Goal: Communication & Community: Answer question/provide support

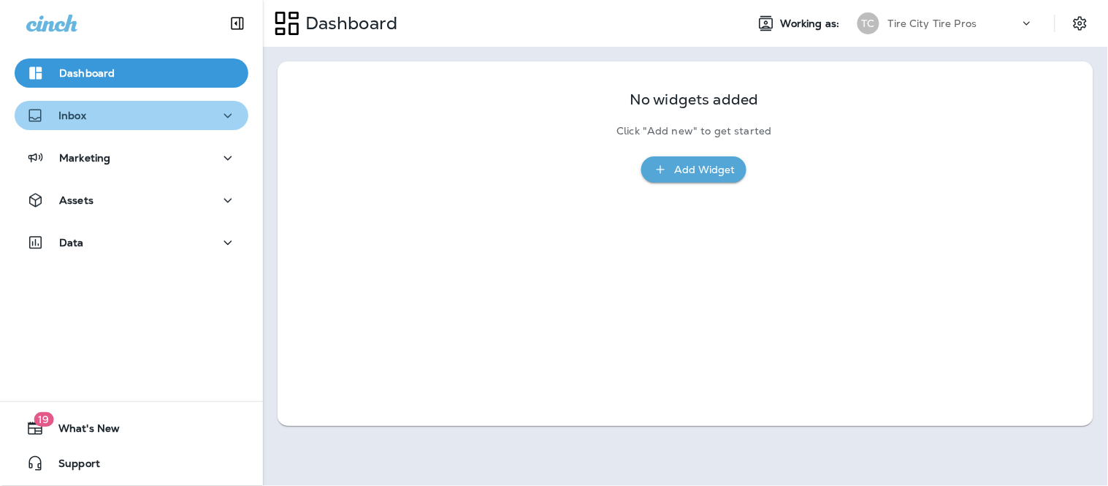
click at [206, 117] on div "Inbox" at bounding box center [131, 116] width 210 height 18
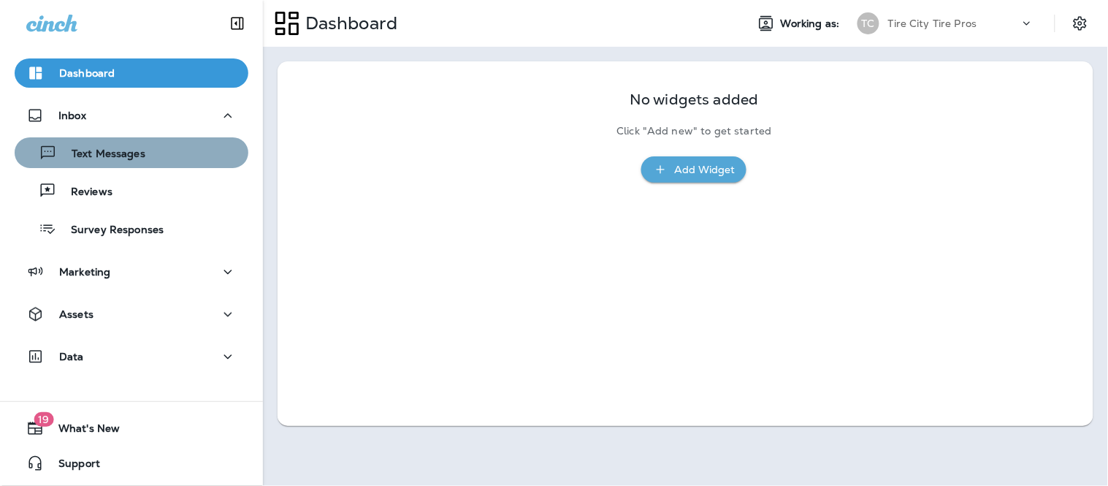
click at [158, 158] on div "Text Messages" at bounding box center [131, 153] width 222 height 22
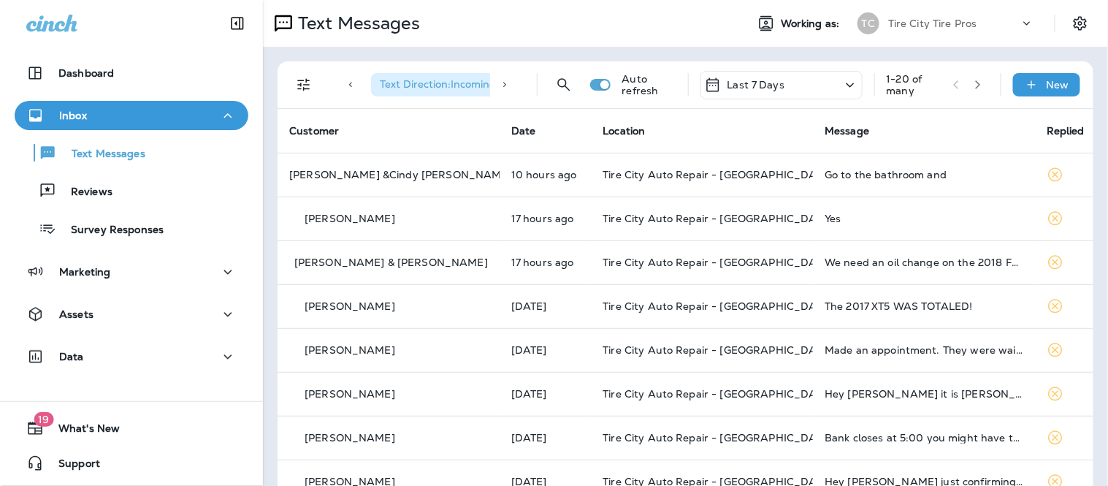
click at [973, 89] on icon "button" at bounding box center [978, 85] width 10 height 10
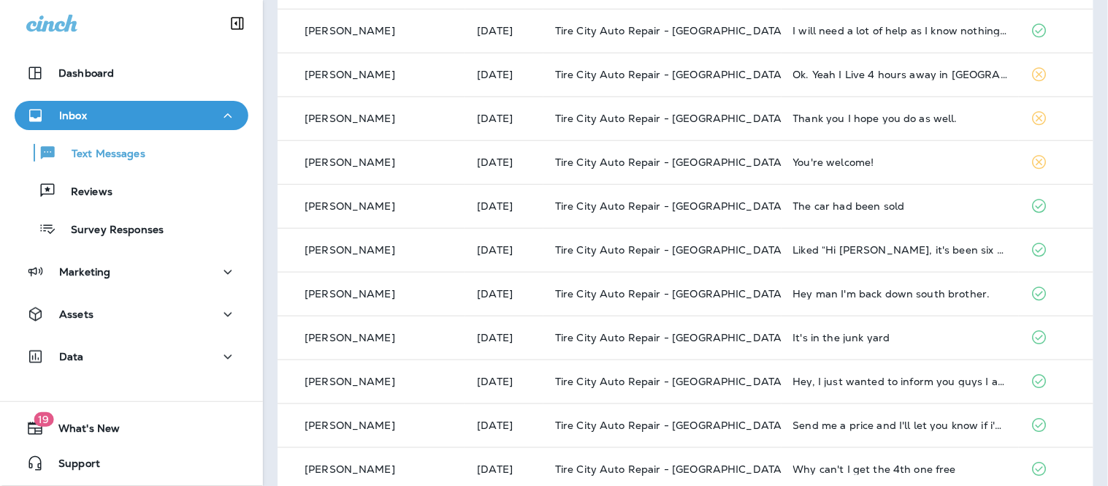
scroll to position [229, 0]
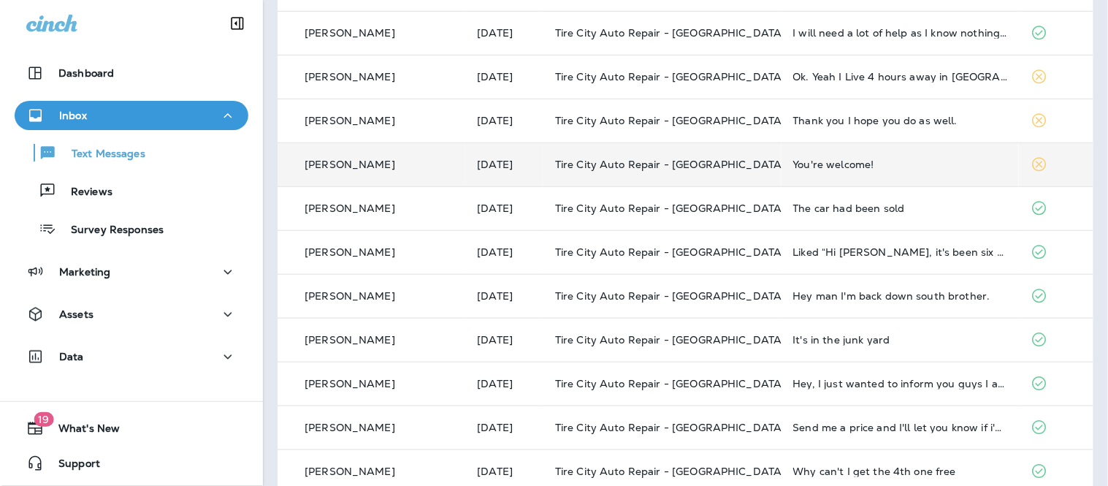
click at [921, 165] on div "You're welcome!" at bounding box center [900, 165] width 215 height 12
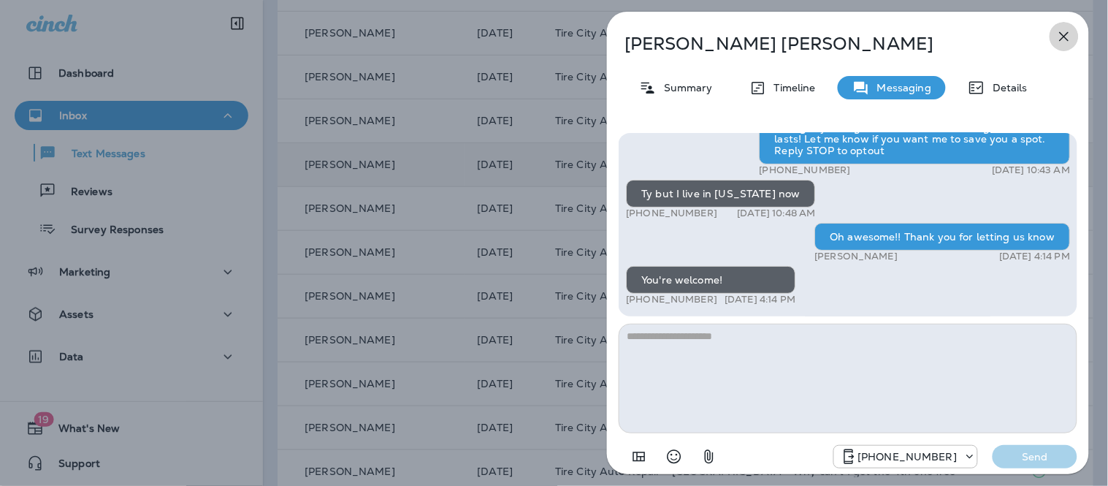
click at [1060, 34] on icon "button" at bounding box center [1065, 37] width 18 height 18
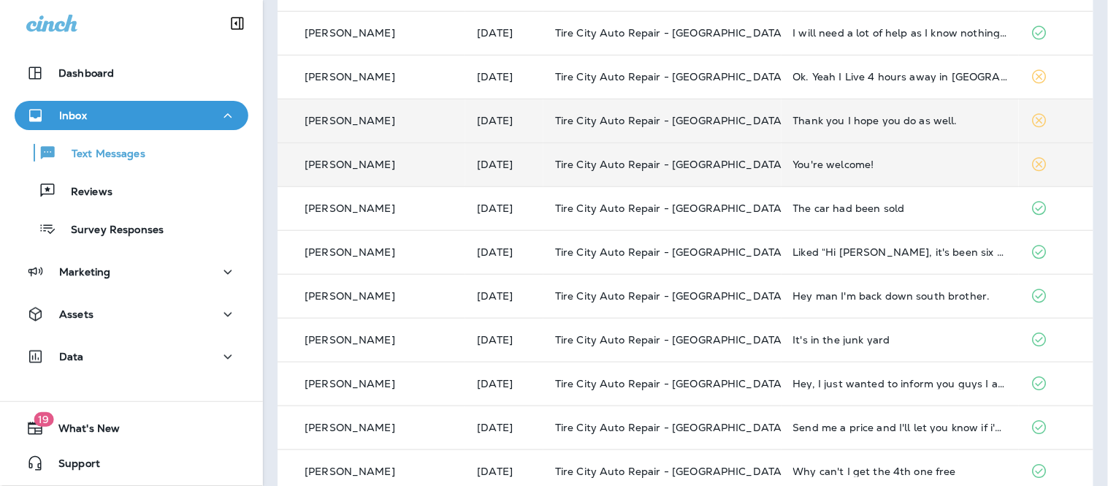
click at [935, 115] on div "Thank you I hope you do as well." at bounding box center [900, 121] width 215 height 12
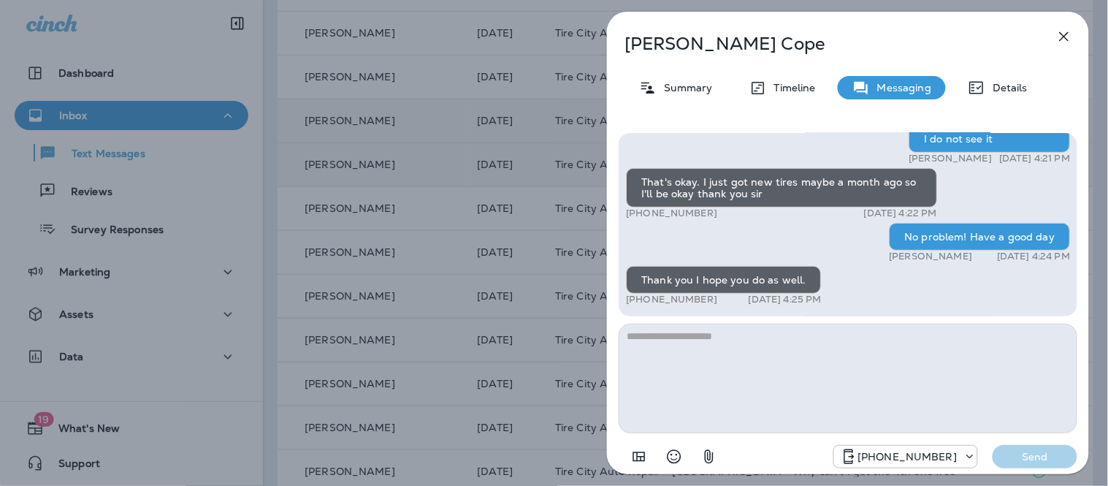
click at [755, 370] on textarea at bounding box center [848, 379] width 459 height 110
click at [676, 456] on icon "Select an emoji" at bounding box center [674, 457] width 18 height 18
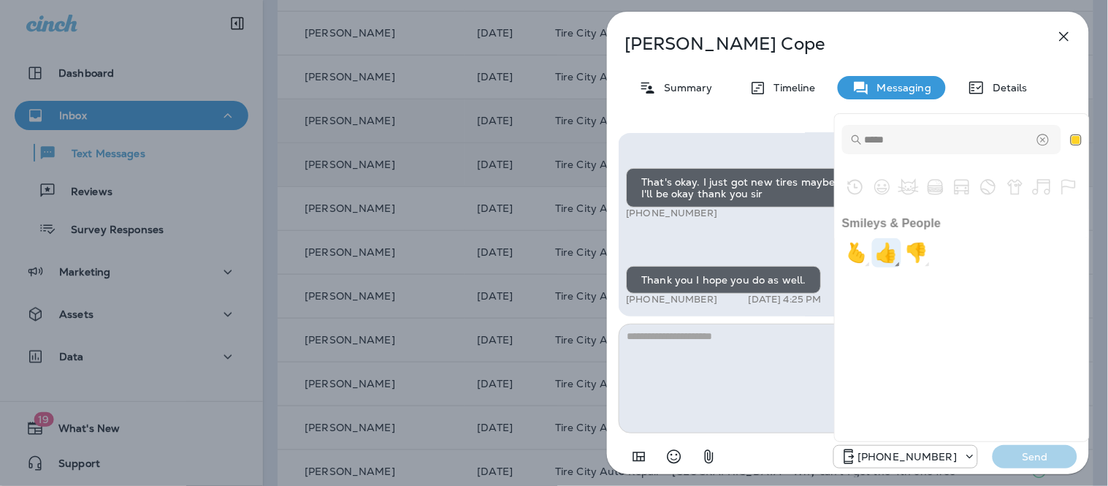
type input "*****"
click at [893, 247] on img "+1" at bounding box center [886, 252] width 29 height 29
type textarea "**"
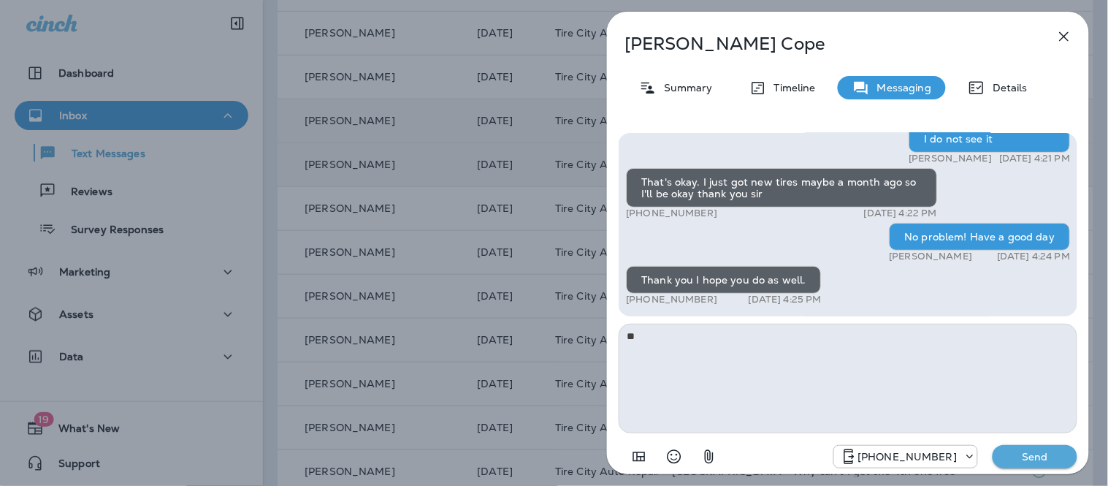
click at [1056, 457] on p "Send" at bounding box center [1034, 456] width 61 height 13
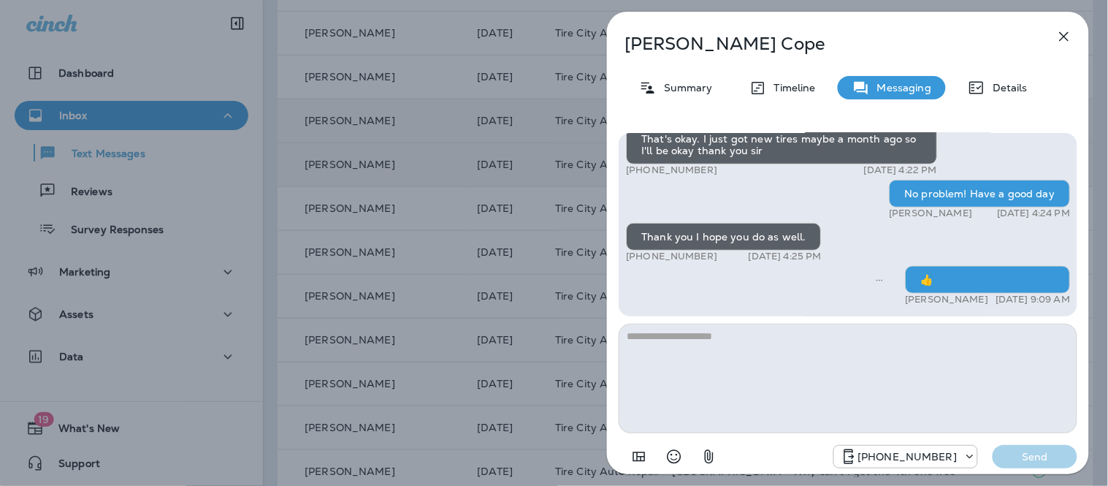
click at [1065, 34] on icon "button" at bounding box center [1065, 37] width 18 height 18
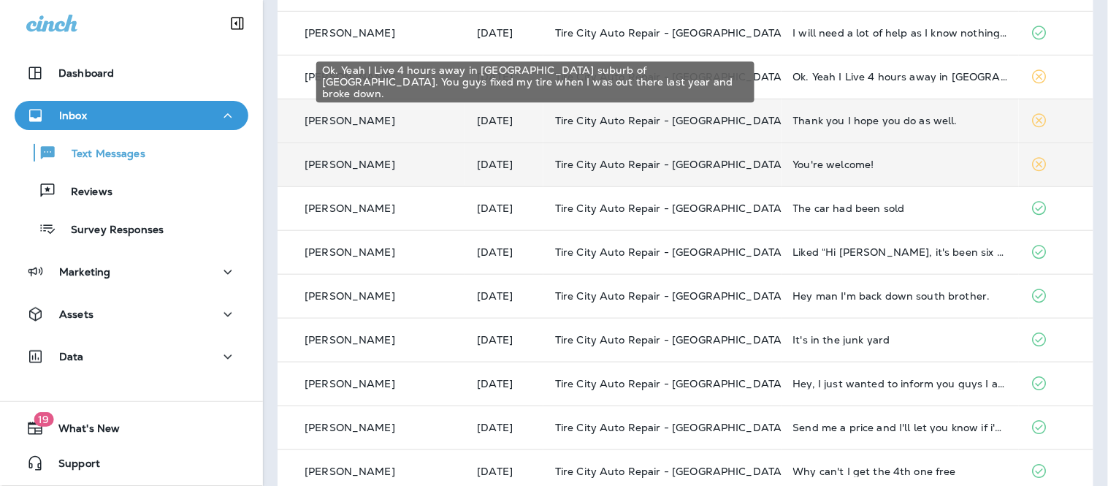
click at [878, 75] on div "Ok. Yeah I Live 4 hours away in NW suburb of Chicago. You guys fixed my tire wh…" at bounding box center [900, 77] width 215 height 12
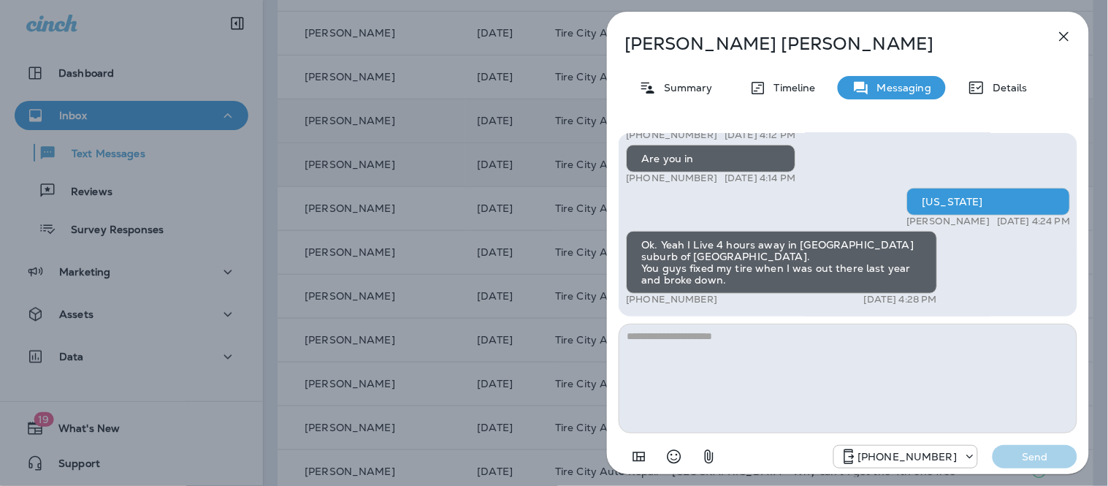
click at [695, 366] on textarea at bounding box center [848, 379] width 459 height 110
type textarea "*"
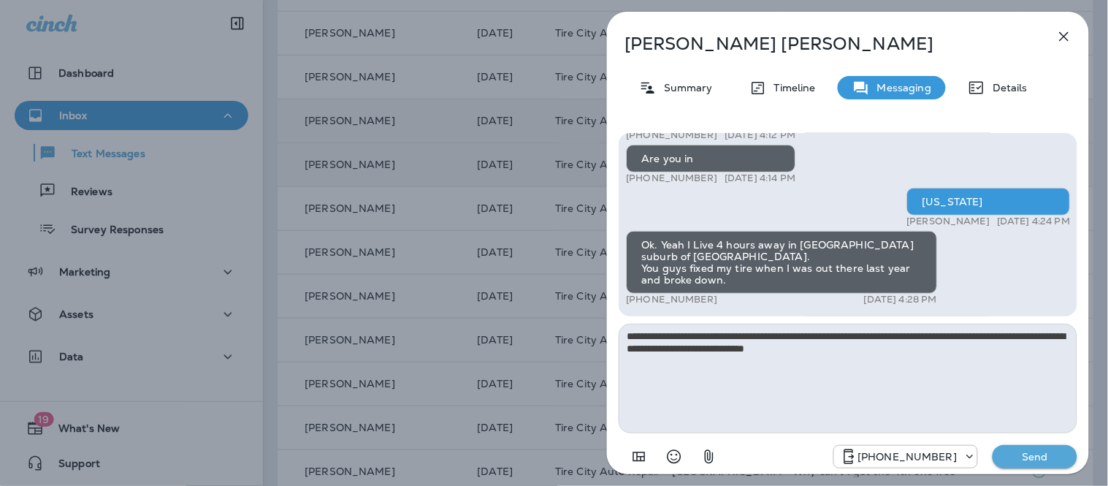
drag, startPoint x: 762, startPoint y: 332, endPoint x: 653, endPoint y: 336, distance: 108.9
click at [653, 336] on textarea "**********" at bounding box center [848, 379] width 459 height 110
click at [873, 362] on textarea "**********" at bounding box center [848, 379] width 459 height 110
type textarea "**********"
click at [1050, 453] on p "Send" at bounding box center [1034, 456] width 61 height 13
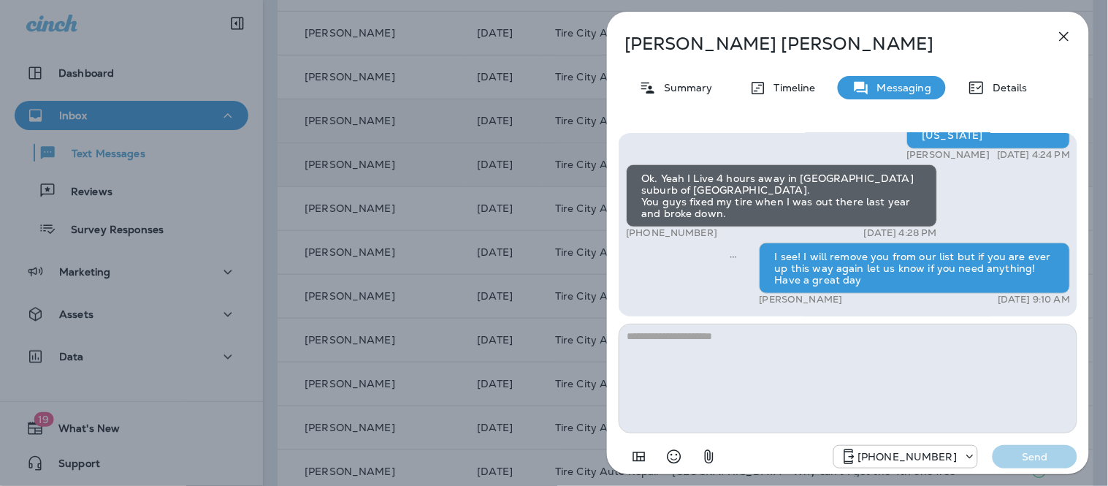
click at [663, 74] on div "Luca Debenedictis Summary Timeline Messaging Details Hey Luca, it’s Mike from T…" at bounding box center [848, 247] width 482 height 471
click at [663, 82] on p "Summary" at bounding box center [685, 88] width 56 height 12
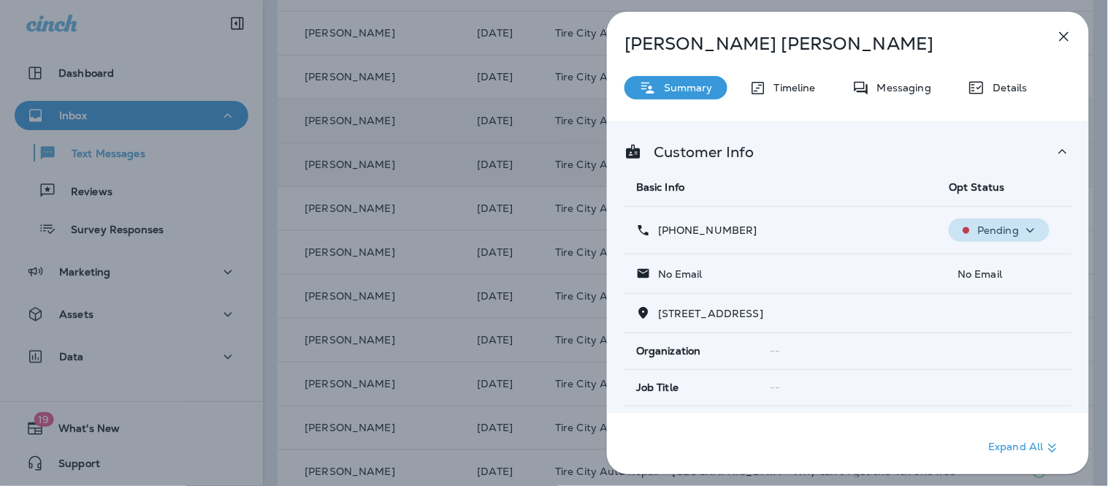
click at [1015, 241] on button "Pending" at bounding box center [999, 229] width 101 height 23
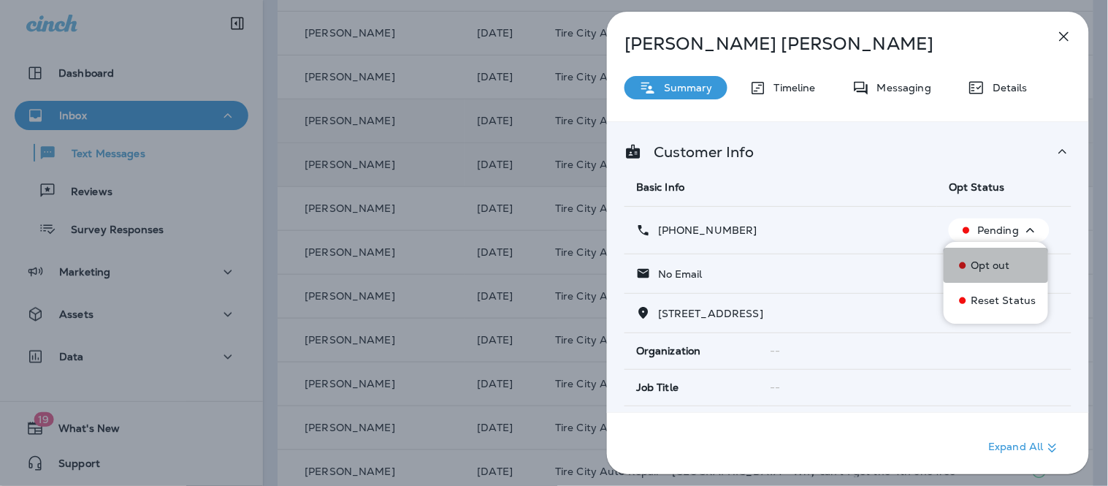
click at [1008, 266] on p "Opt out" at bounding box center [990, 265] width 39 height 12
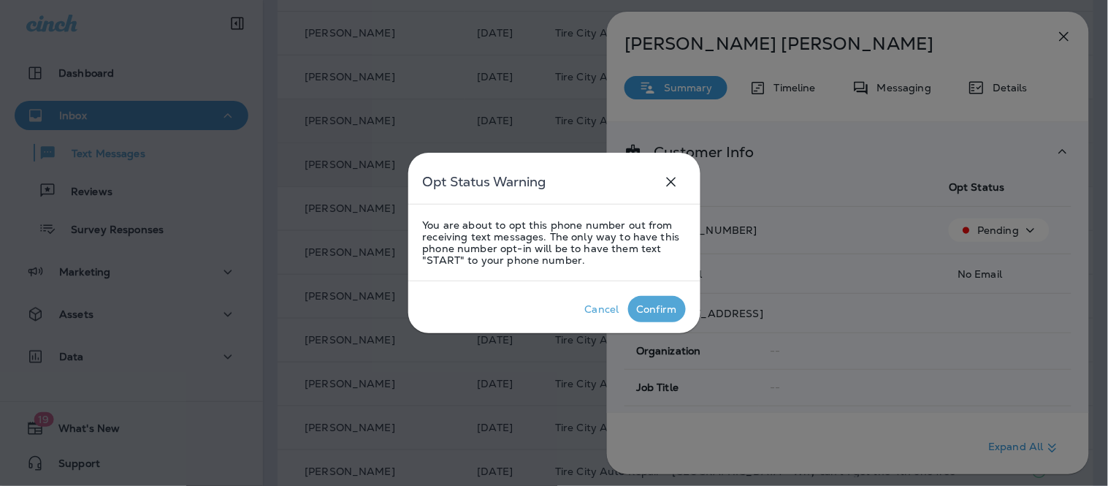
click at [658, 312] on div "Confirm" at bounding box center [657, 309] width 40 height 12
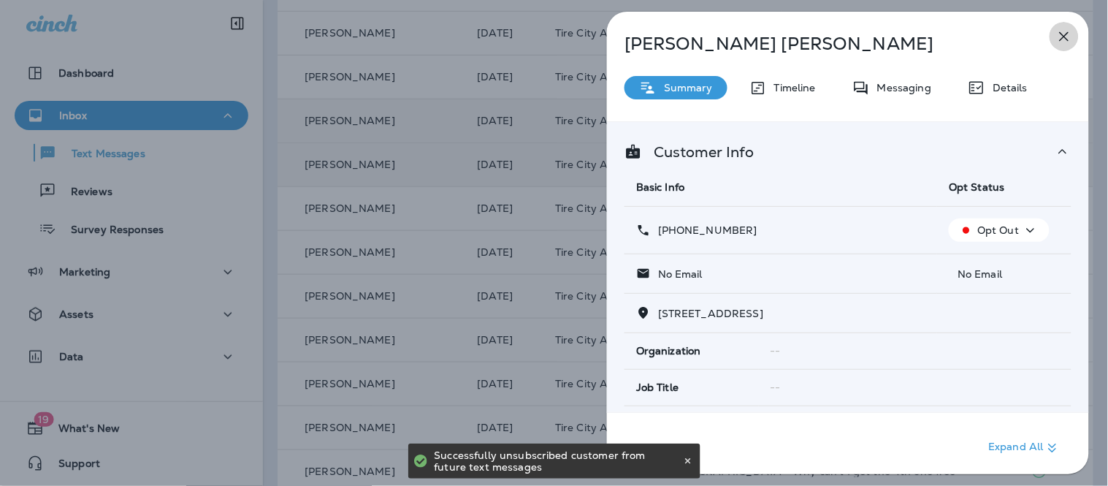
click at [1065, 38] on icon "button" at bounding box center [1065, 37] width 18 height 18
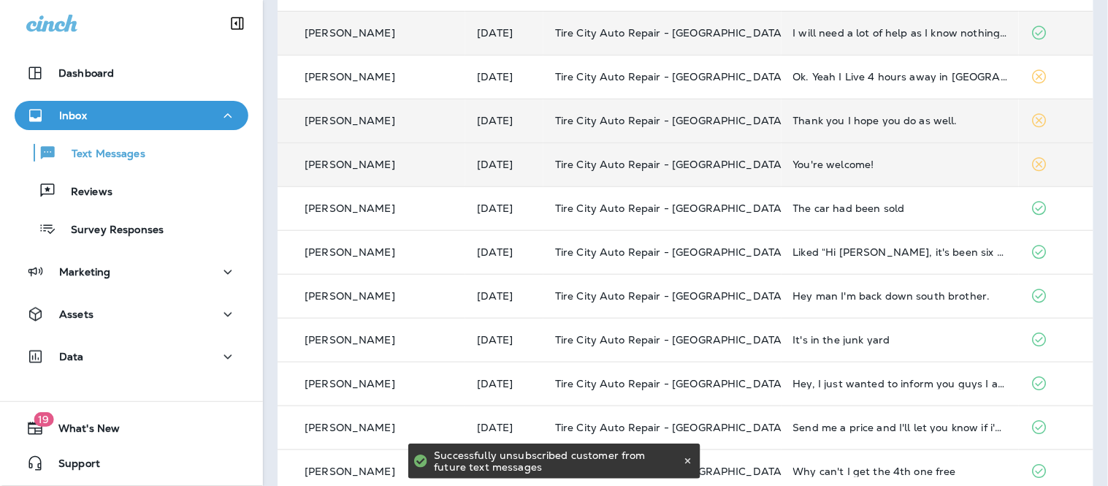
click at [947, 45] on td "I will need a lot of help as I know nothing about cars!" at bounding box center [901, 33] width 238 height 44
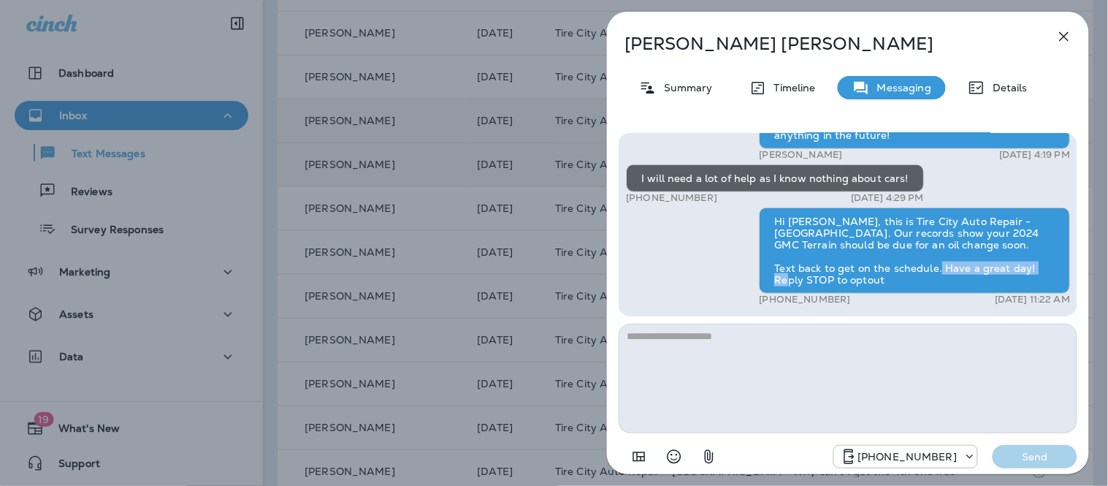
drag, startPoint x: 1078, startPoint y: 274, endPoint x: 1078, endPoint y: 265, distance: 8.8
click at [1078, 265] on div "Hey Virgie, this is Seth Barry from Tire City Tire Pros - Albion. We wanted to …" at bounding box center [848, 302] width 482 height 362
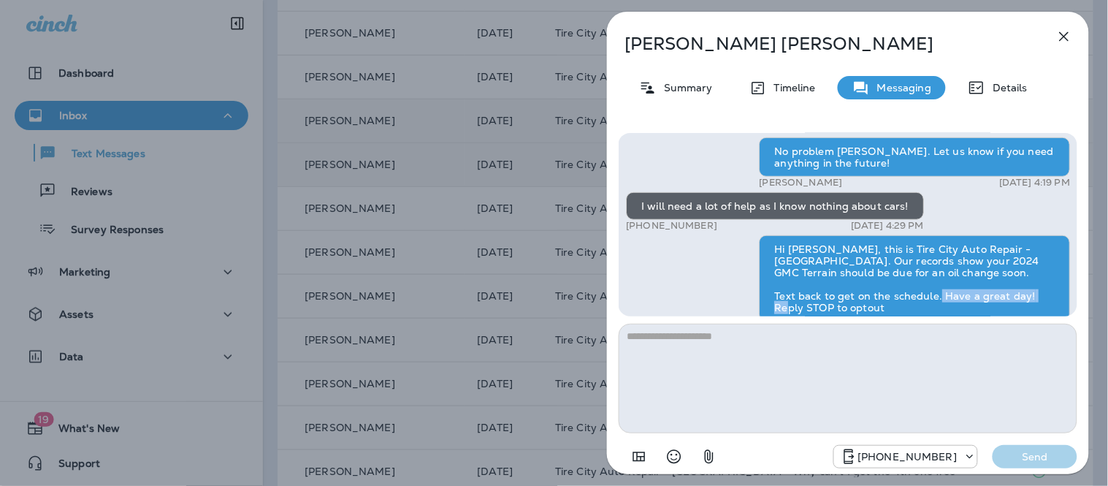
click at [1067, 31] on icon "button" at bounding box center [1065, 37] width 18 height 18
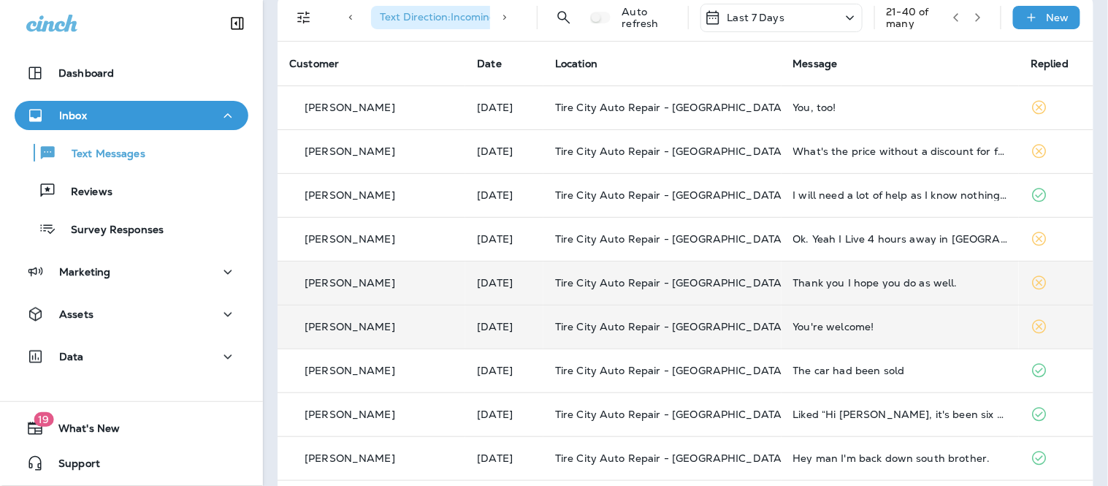
scroll to position [34, 0]
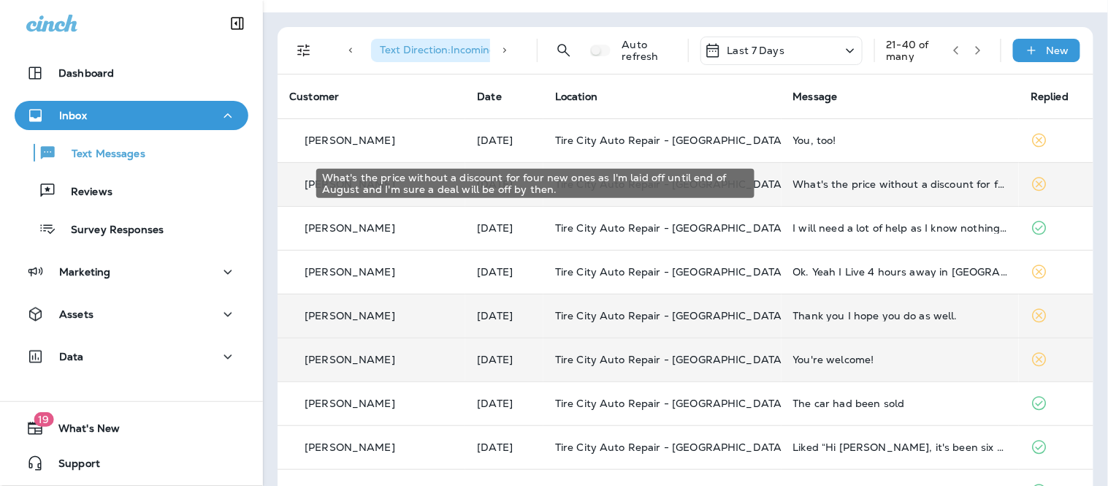
click at [851, 188] on div "What's the price without a discount for four new ones as I'm laid off until end…" at bounding box center [900, 184] width 215 height 12
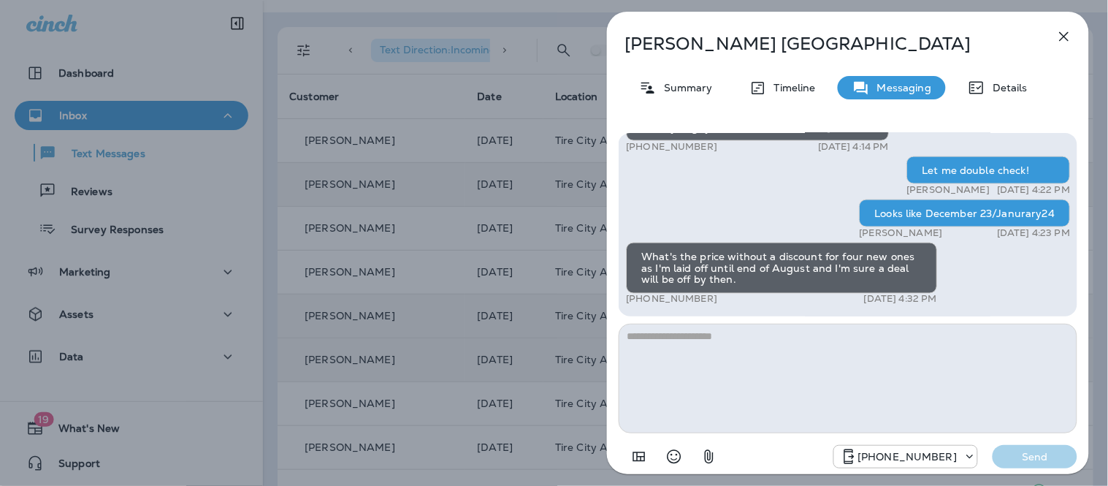
click at [761, 364] on textarea at bounding box center [848, 379] width 459 height 110
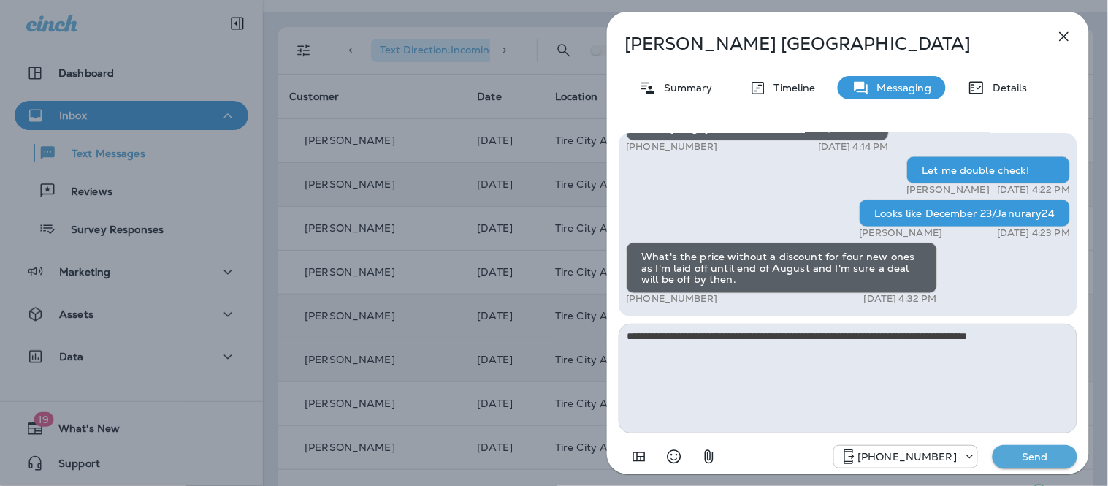
type textarea "**********"
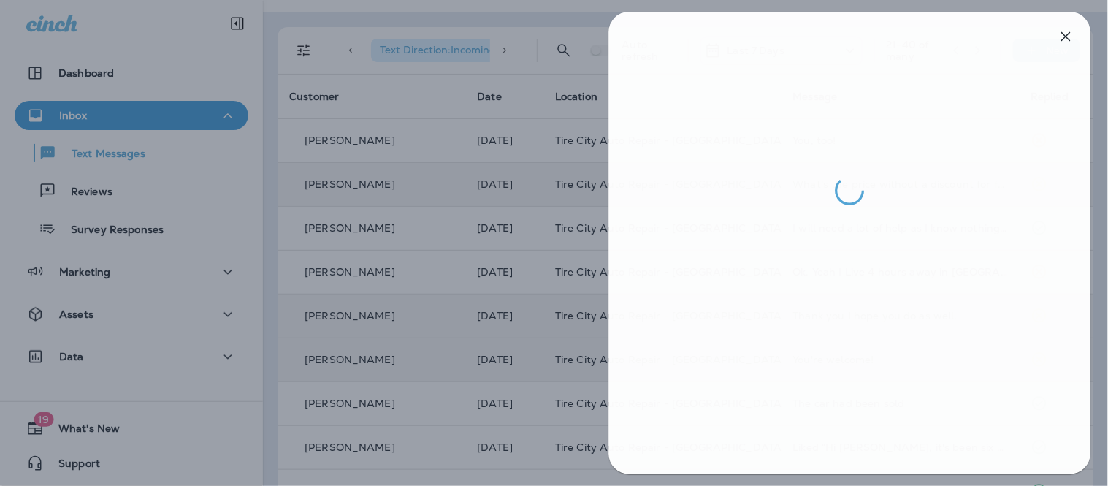
click at [514, 205] on div at bounding box center [556, 243] width 1108 height 486
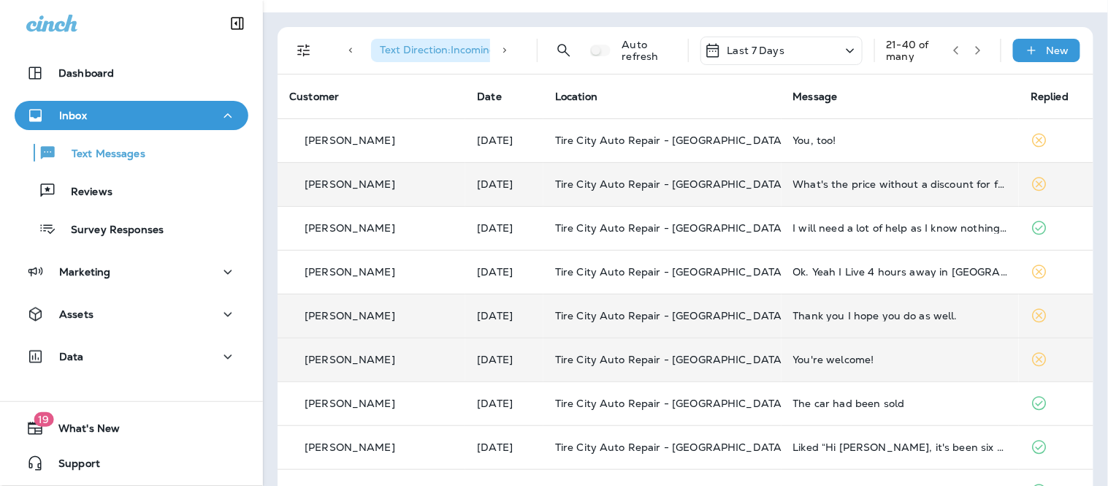
click at [738, 202] on td "Tire City Auto Repair - [GEOGRAPHIC_DATA]" at bounding box center [663, 184] width 238 height 44
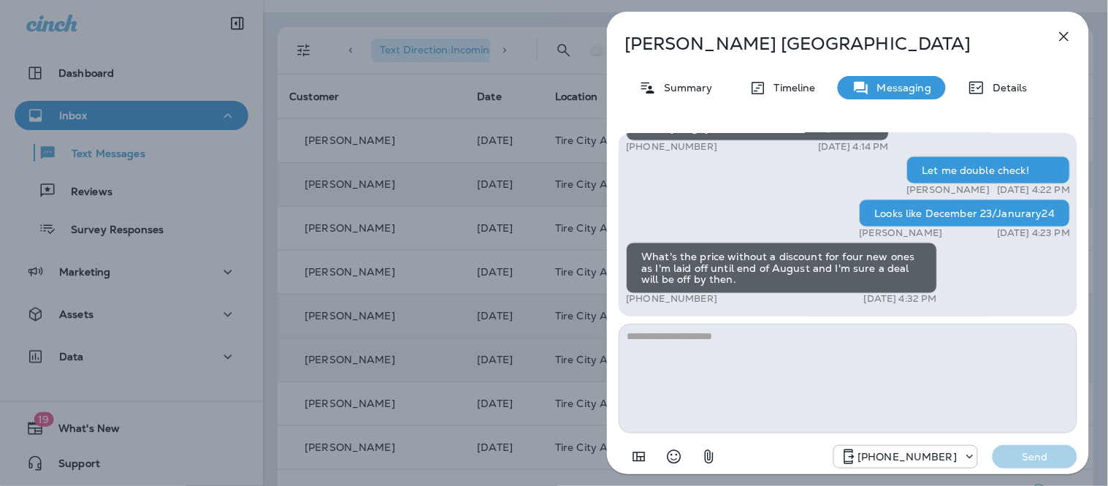
click at [776, 377] on textarea at bounding box center [848, 379] width 459 height 110
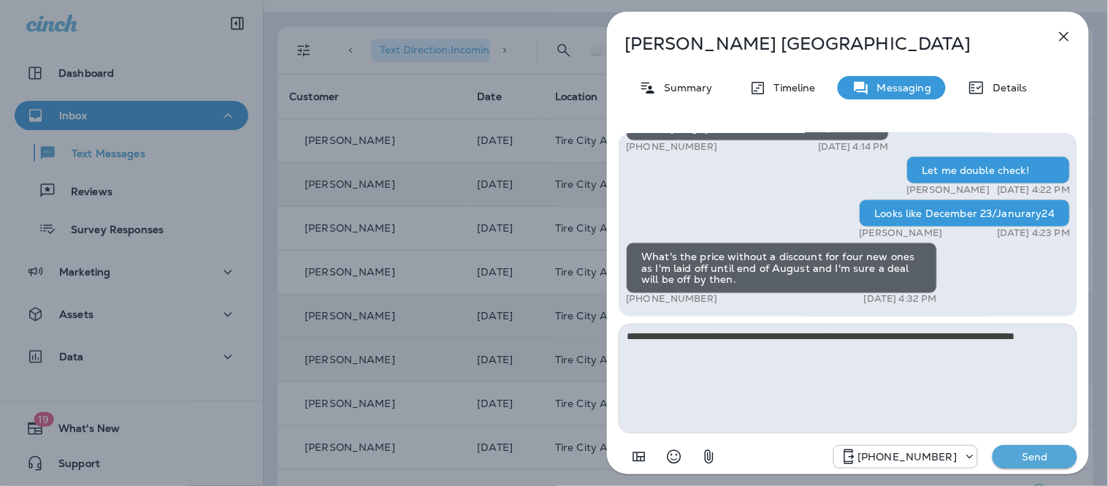
type textarea "**********"
click at [1040, 458] on p "Send" at bounding box center [1034, 456] width 61 height 13
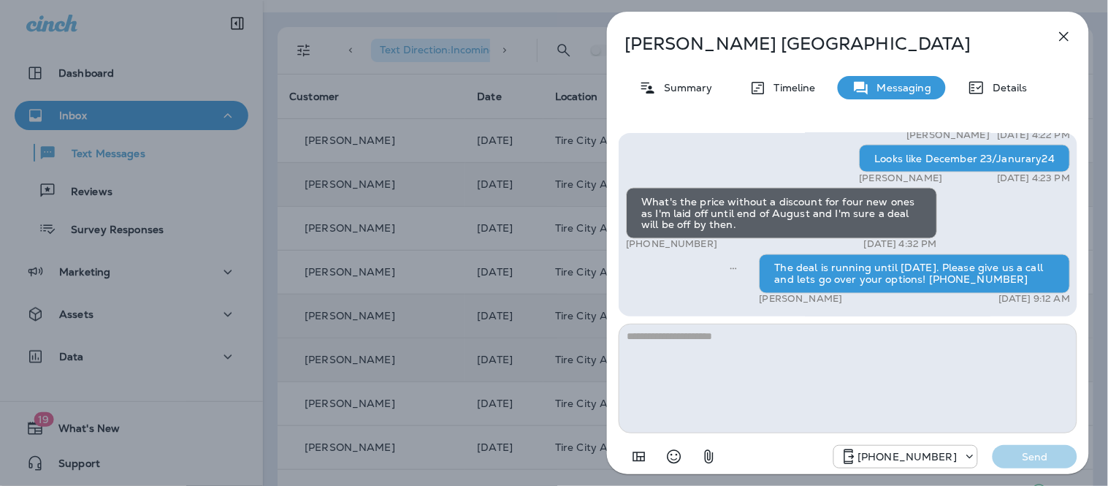
click at [1059, 39] on icon "button" at bounding box center [1065, 37] width 18 height 18
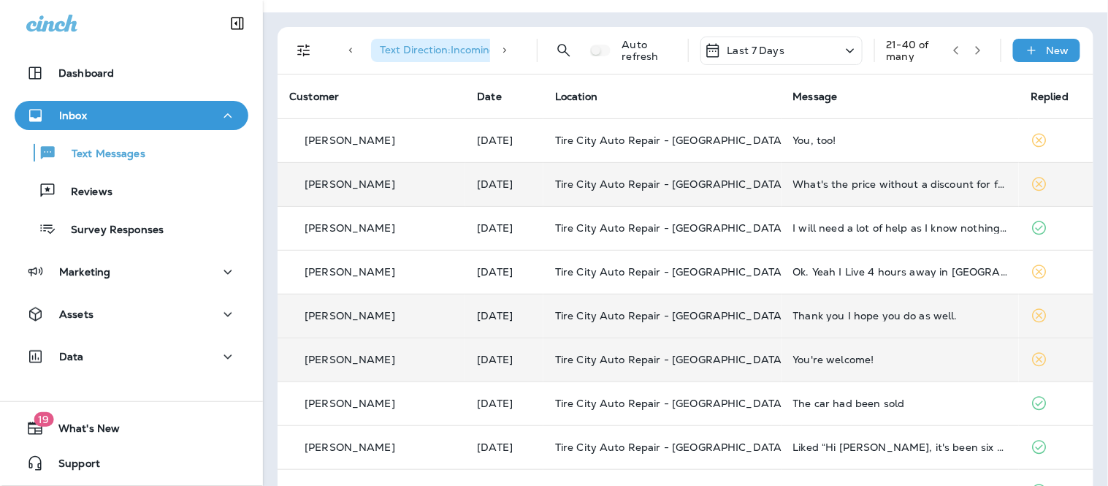
click at [907, 137] on div "You, too!" at bounding box center [900, 140] width 215 height 12
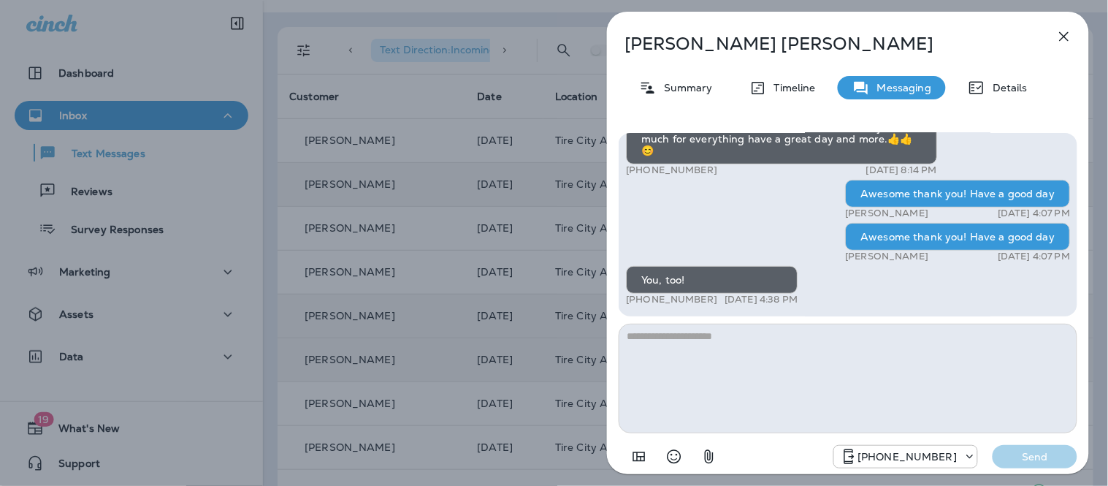
click at [1067, 28] on icon "button" at bounding box center [1065, 37] width 18 height 18
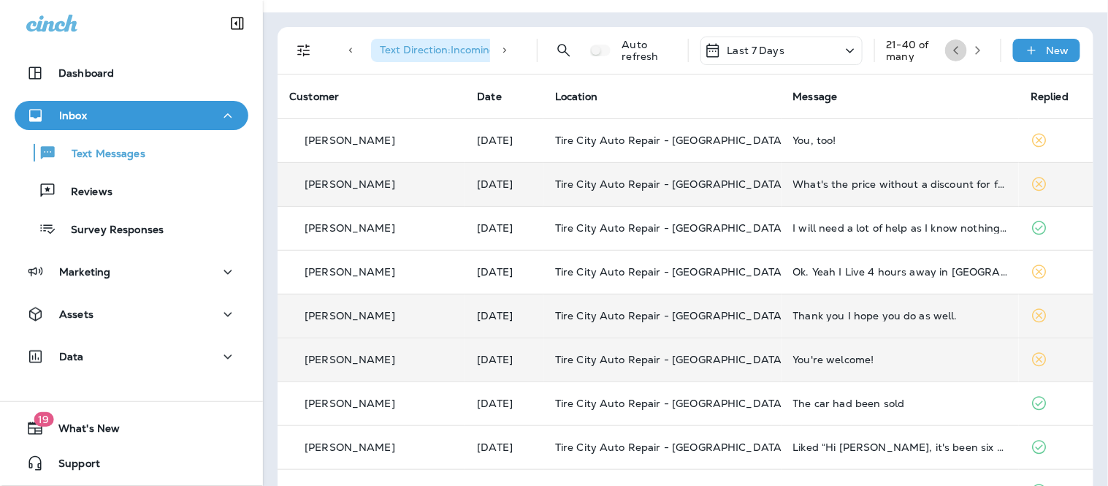
click at [951, 45] on icon "button" at bounding box center [956, 50] width 10 height 10
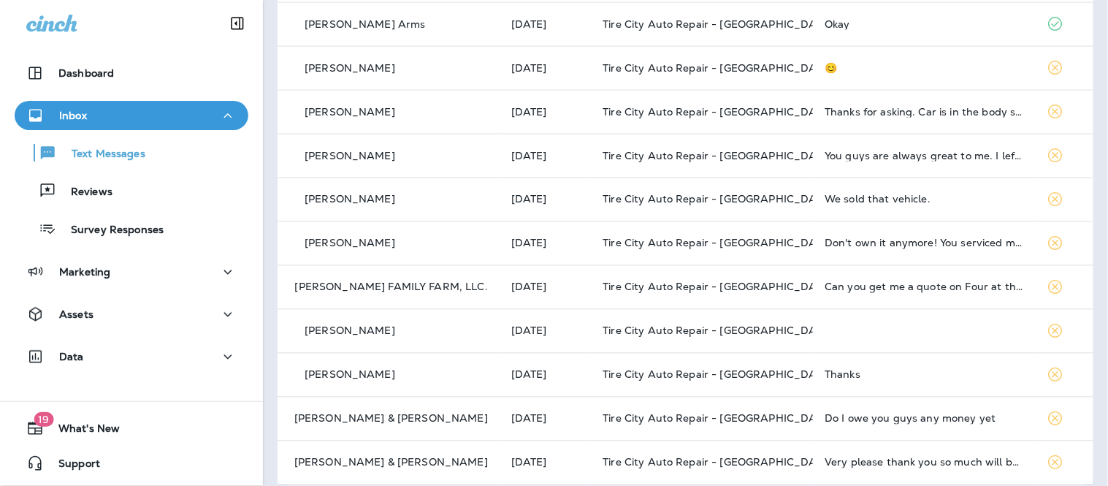
scroll to position [558, 0]
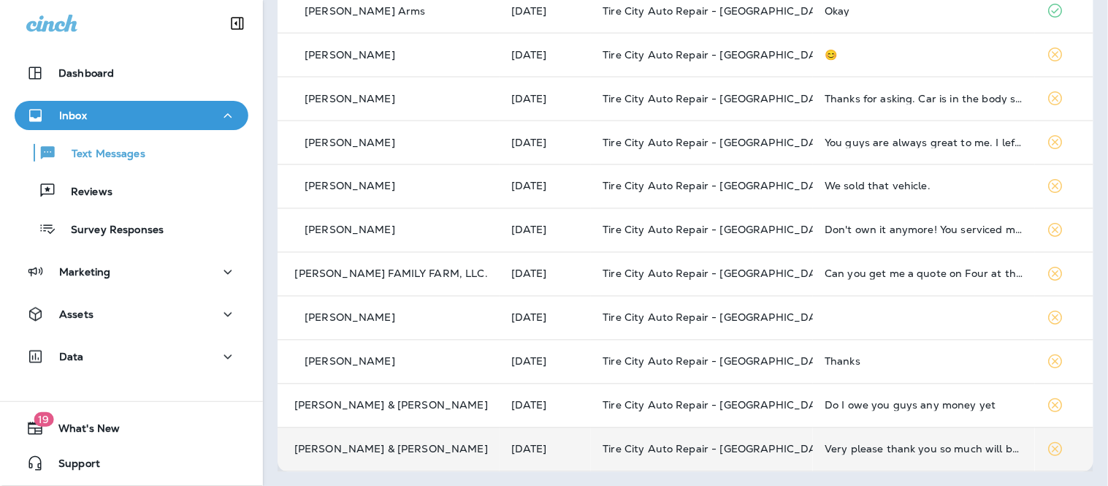
click at [904, 458] on td "Very please thank you so much will be back next time" at bounding box center [924, 449] width 222 height 44
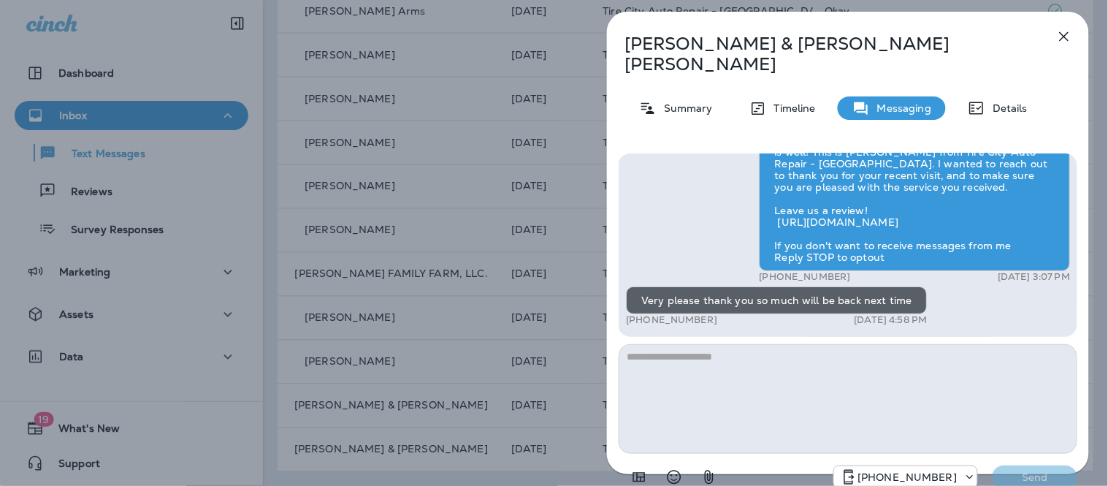
click at [831, 348] on textarea at bounding box center [848, 399] width 459 height 110
type textarea "*"
type textarea "**********"
click at [1034, 470] on p "Send" at bounding box center [1034, 476] width 61 height 13
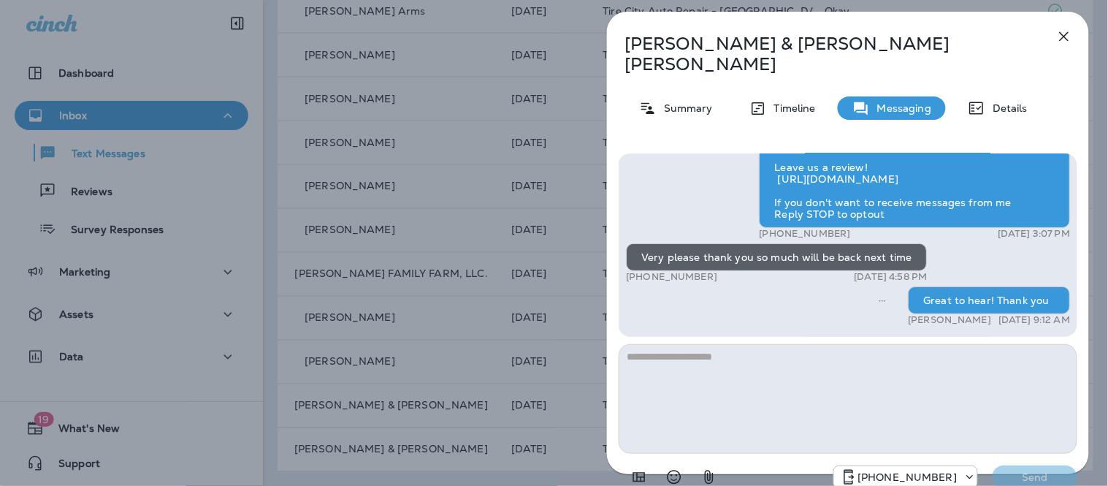
click at [1071, 52] on div "James & Cindy Flynn Summary Timeline Messaging Details Hello James & Cindy, Hop…" at bounding box center [848, 258] width 482 height 492
click at [1069, 42] on icon "button" at bounding box center [1065, 37] width 18 height 18
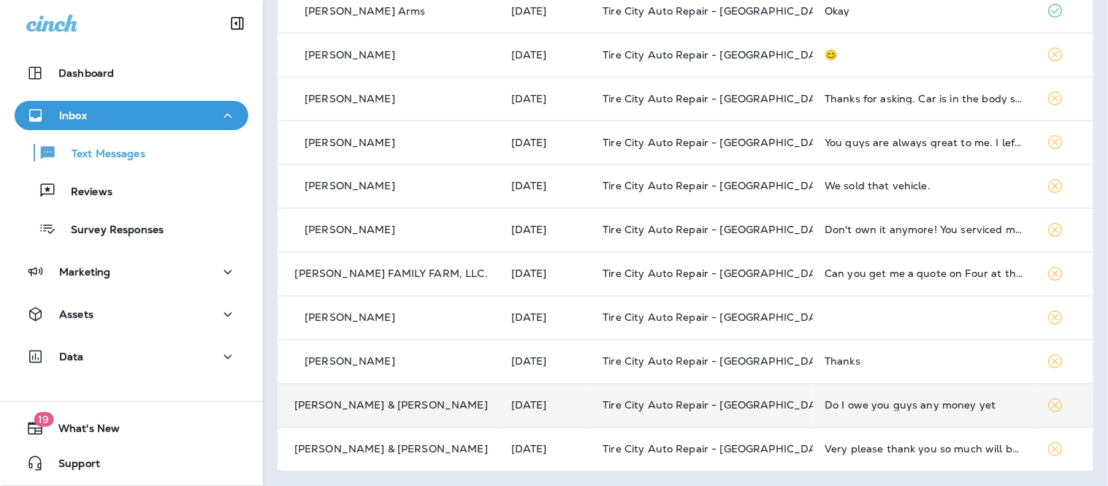
click at [763, 408] on td "Tire City Auto Repair - [GEOGRAPHIC_DATA]" at bounding box center [702, 406] width 222 height 44
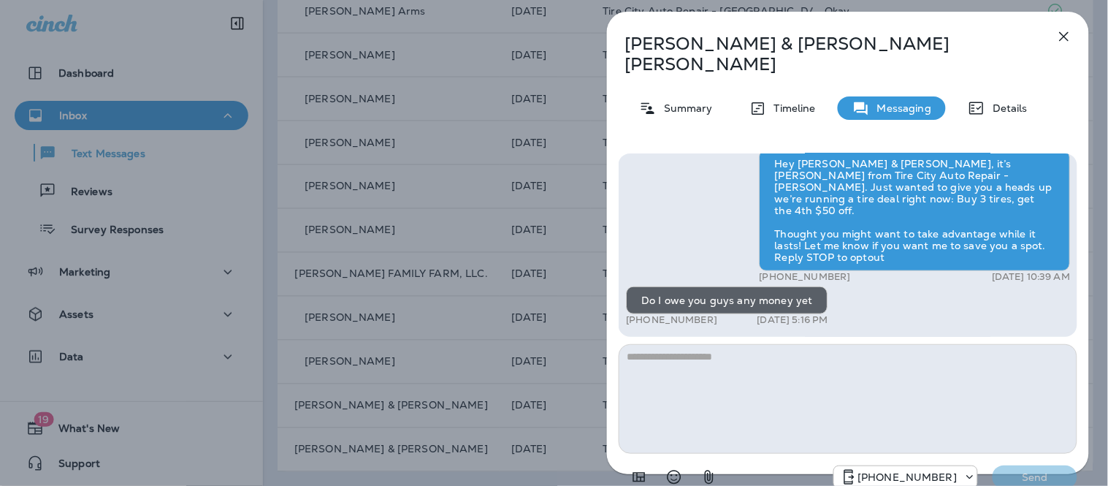
click at [1081, 294] on div "Hey Tony & Gayle, this is Mike Spiekermann from Tire City Tire Pros - Marshall.…" at bounding box center [848, 323] width 482 height 362
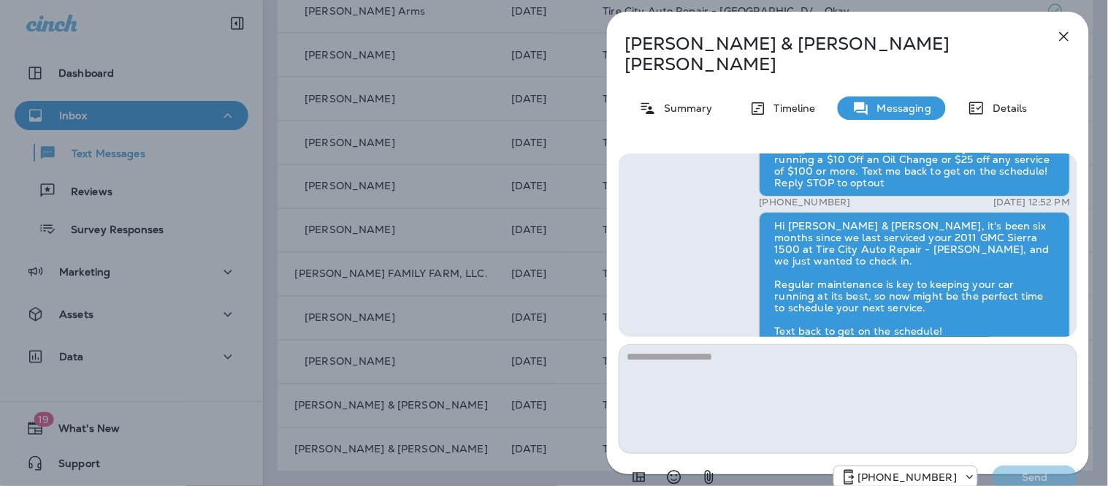
scroll to position [-249, 0]
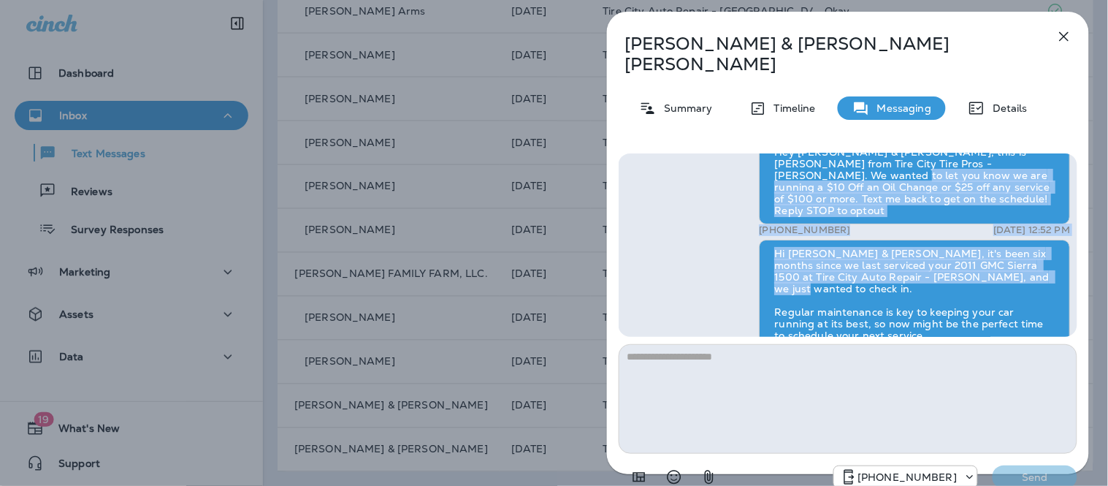
drag, startPoint x: 1078, startPoint y: 169, endPoint x: 1084, endPoint y: 293, distance: 123.6
click at [1084, 293] on div "Hey Tony & Gayle, this is Mike Spiekermann from Tire City Tire Pros - Marshall.…" at bounding box center [848, 323] width 482 height 362
click at [1079, 250] on div "Hey Tony & Gayle, this is Mike Spiekermann from Tire City Tire Pros - Marshall.…" at bounding box center [848, 323] width 482 height 362
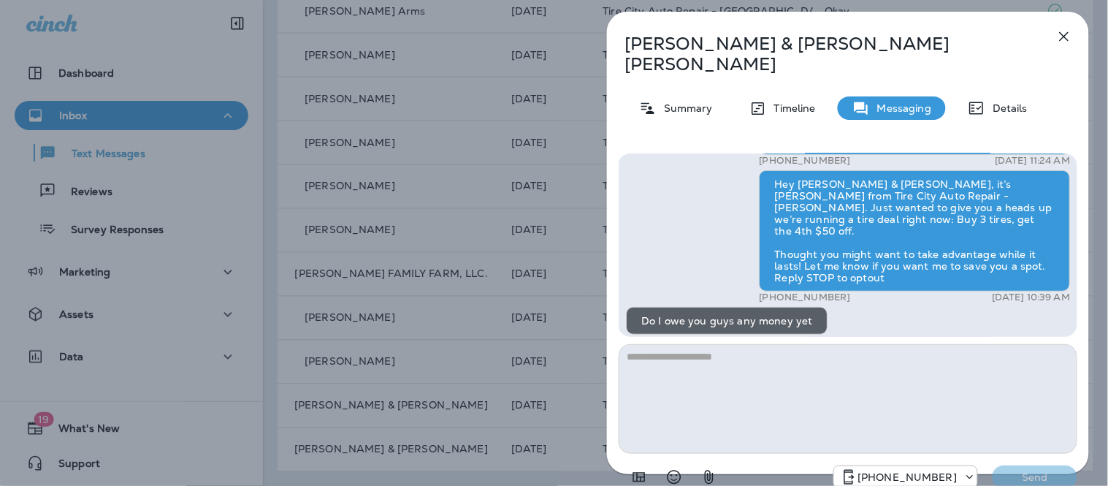
scroll to position [1, 0]
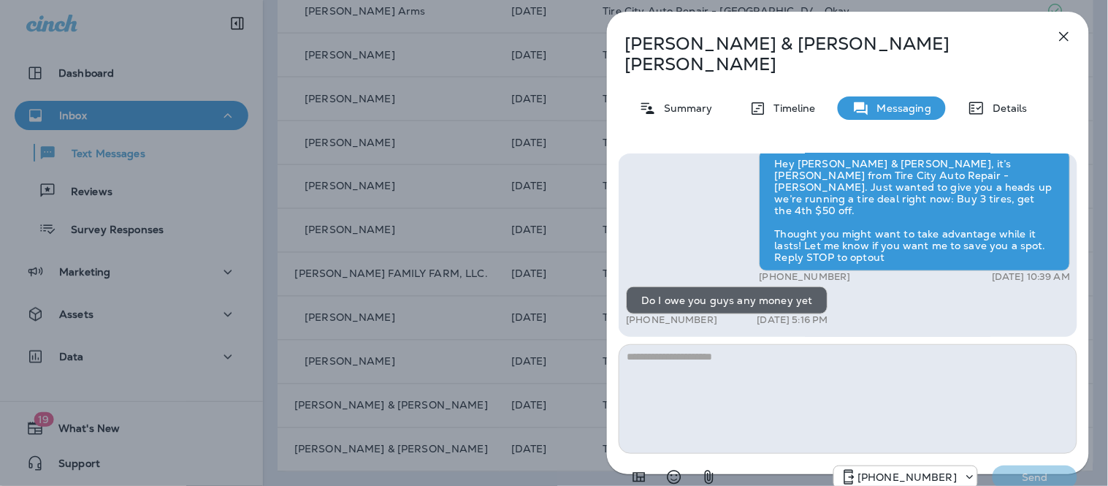
click at [1055, 45] on button "button" at bounding box center [1064, 36] width 29 height 29
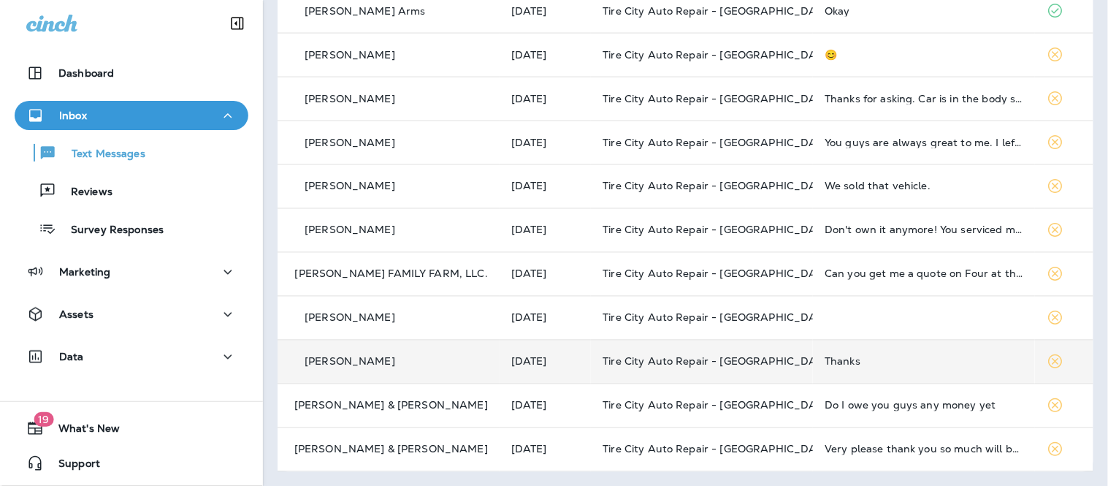
click at [818, 347] on td "Thanks" at bounding box center [924, 362] width 222 height 44
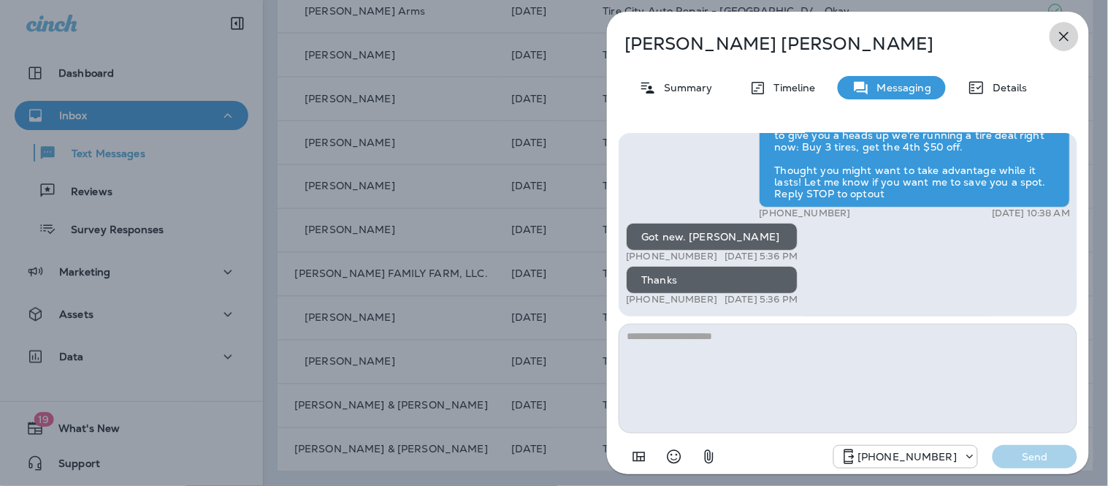
click at [1069, 40] on icon "button" at bounding box center [1064, 36] width 9 height 9
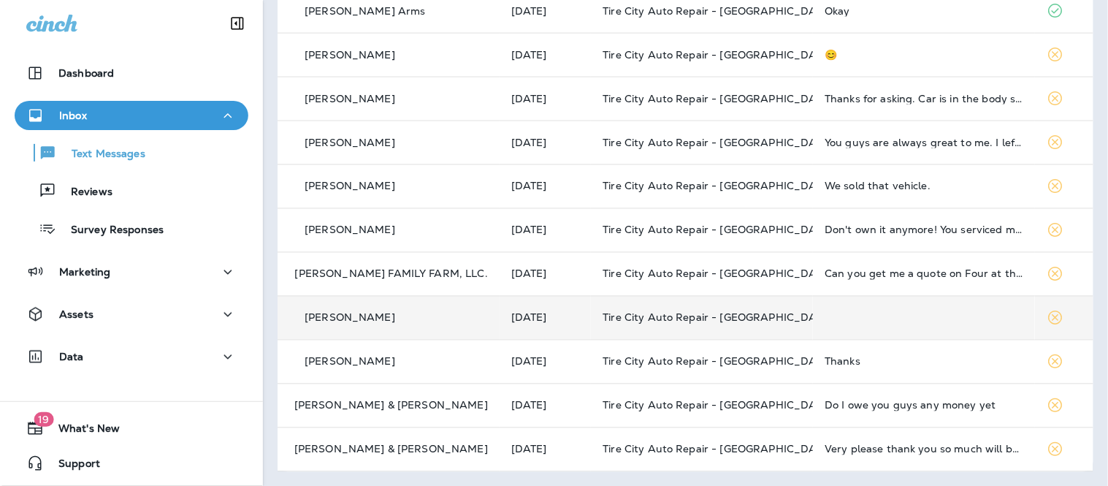
click at [751, 305] on td "Tire City Auto Repair - [GEOGRAPHIC_DATA]" at bounding box center [702, 318] width 222 height 44
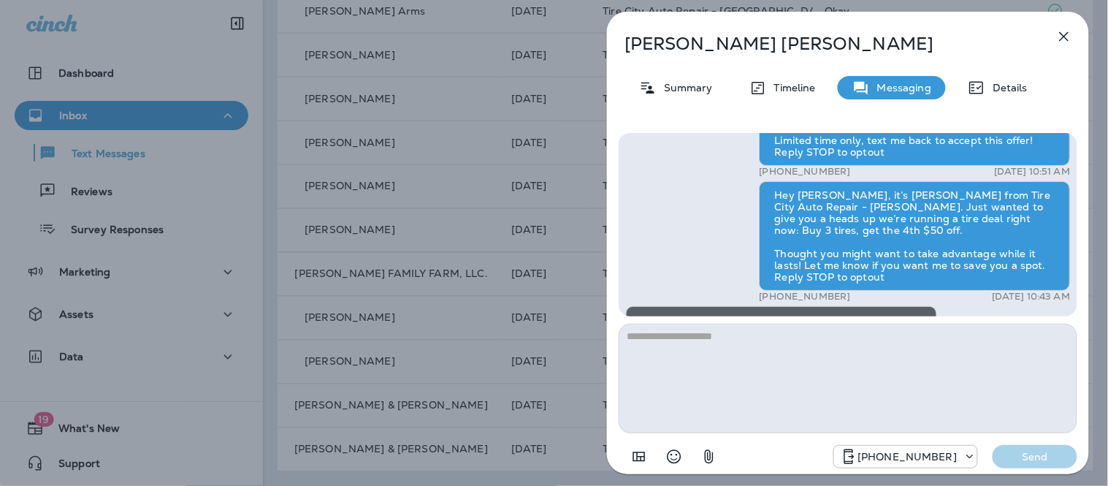
scroll to position [-405, 0]
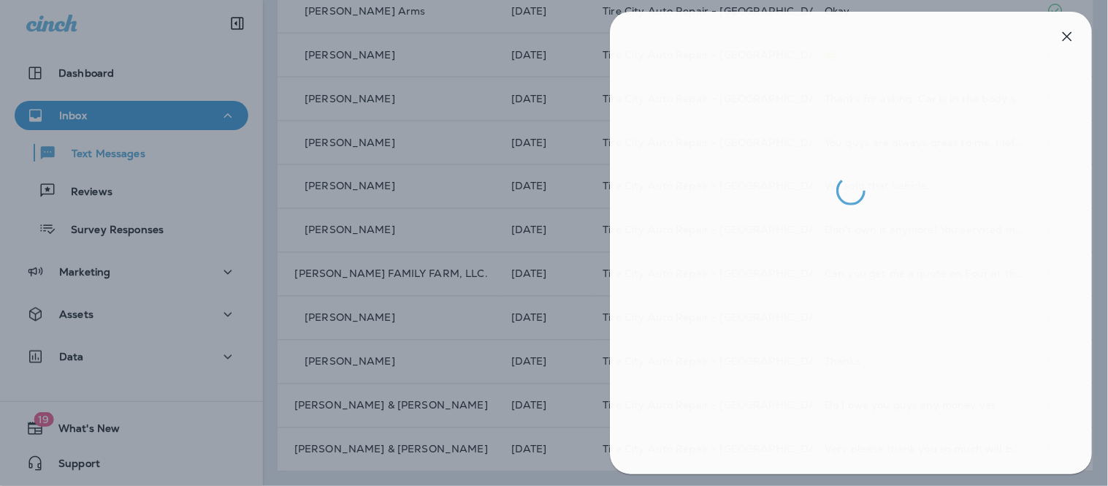
click at [485, 278] on div at bounding box center [557, 243] width 1108 height 486
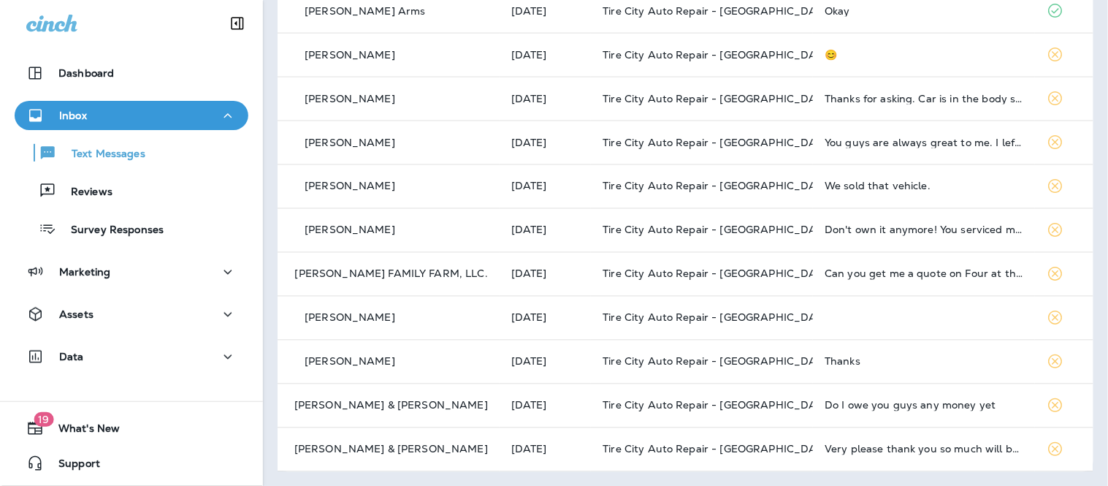
click at [813, 311] on td at bounding box center [924, 318] width 222 height 44
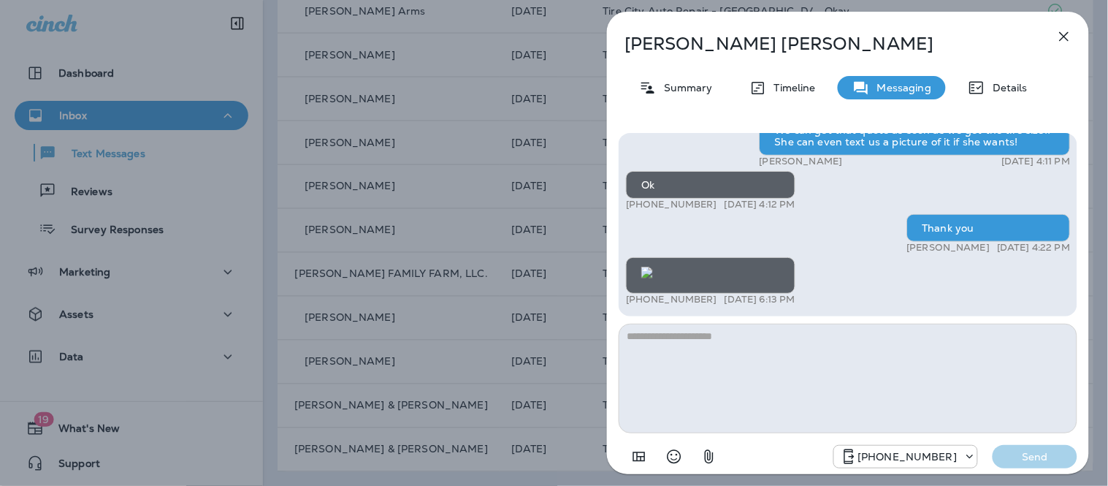
click at [653, 267] on img at bounding box center [647, 273] width 12 height 12
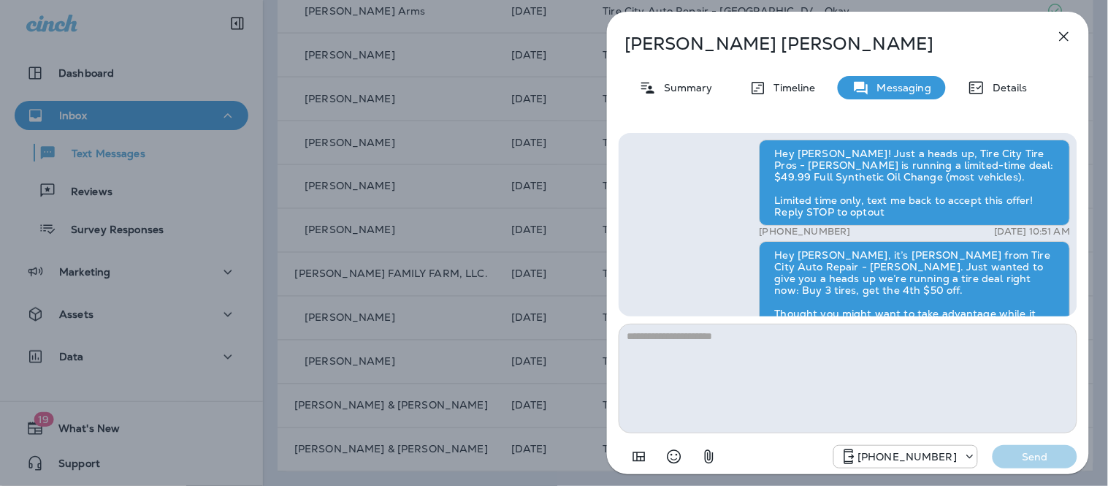
scroll to position [-363, 0]
click at [1079, 221] on div "Hey Joe! Just a heads up, Tire City Tire Pros - Marshall is running a limited-t…" at bounding box center [848, 302] width 482 height 362
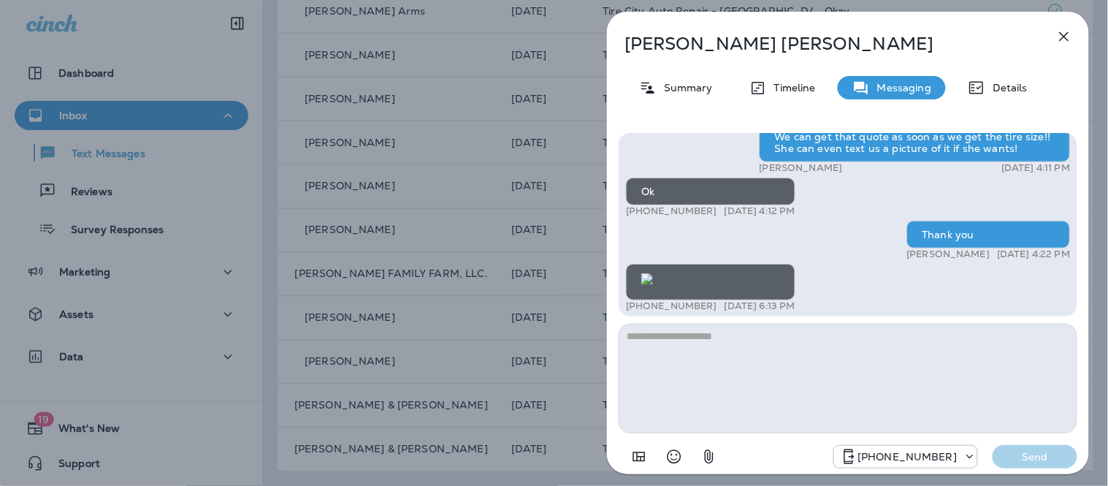
scroll to position [1, 0]
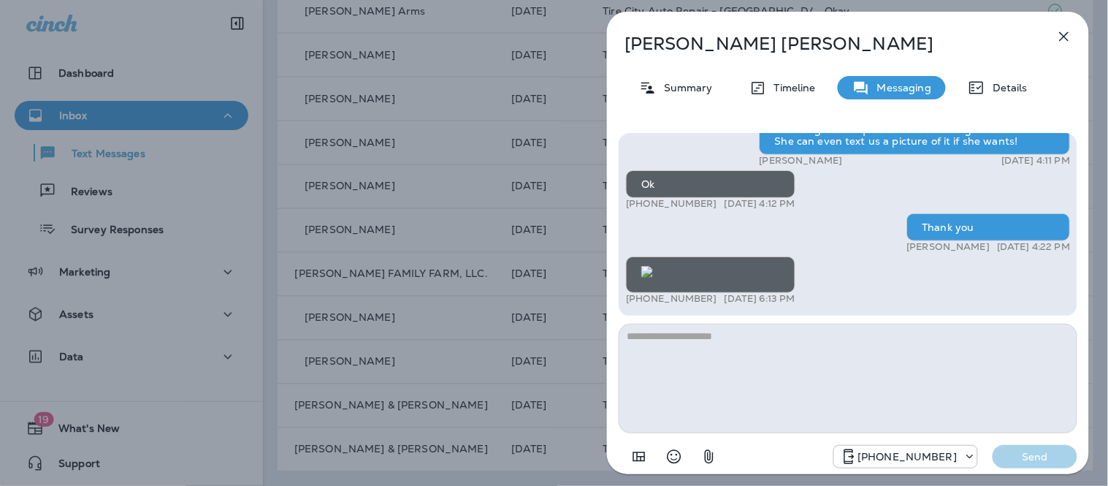
click at [1063, 42] on icon "button" at bounding box center [1065, 37] width 18 height 18
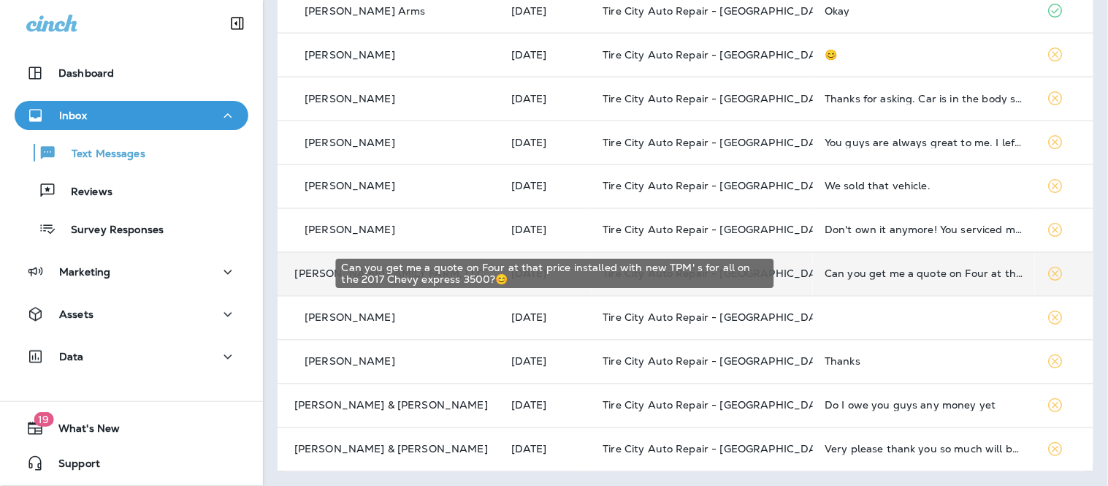
click at [866, 279] on div "Can you get me a quote on Four at that price installed with new TPM' s for all …" at bounding box center [924, 274] width 199 height 12
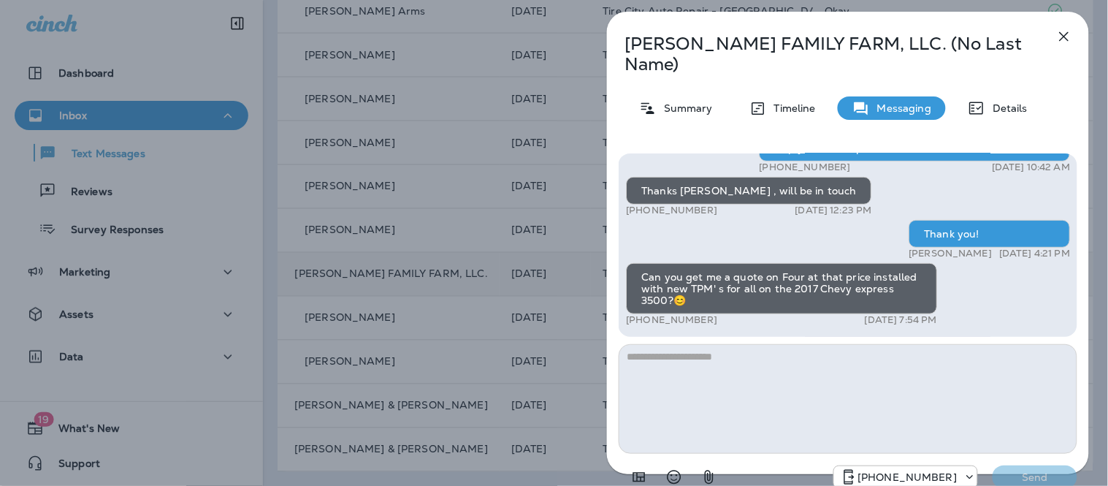
click at [777, 365] on textarea at bounding box center [848, 399] width 459 height 110
type textarea "**********"
click at [1023, 470] on p "Send" at bounding box center [1034, 476] width 61 height 13
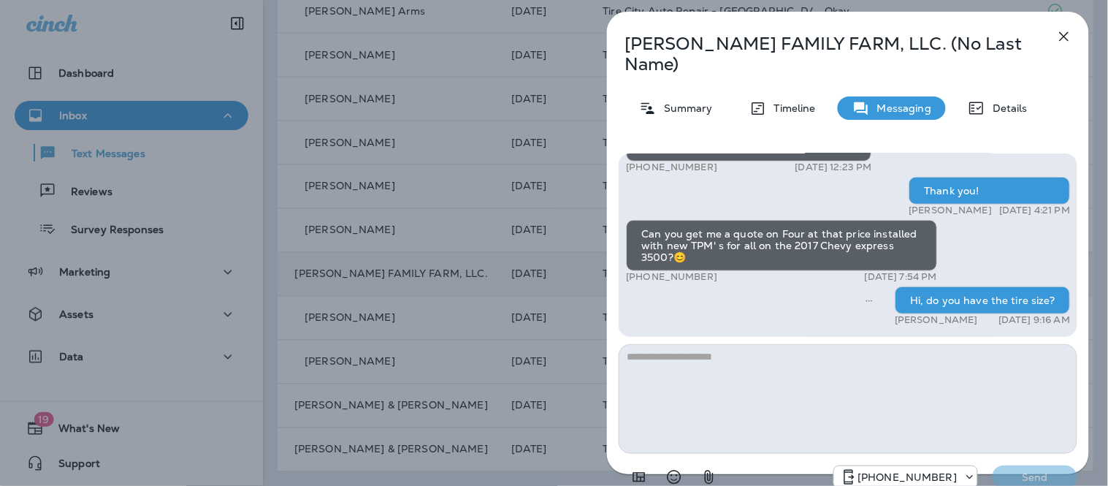
click at [1067, 37] on icon "button" at bounding box center [1065, 37] width 18 height 18
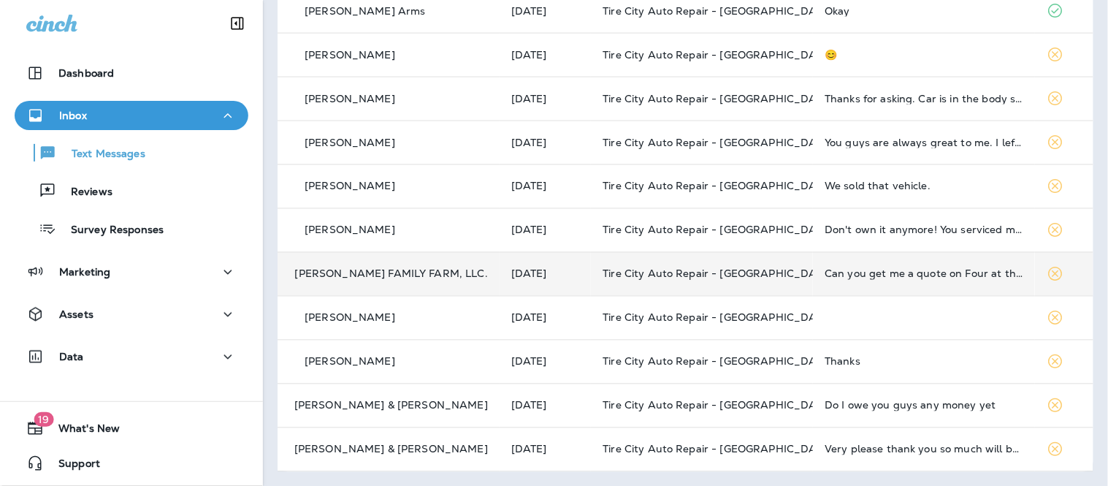
click at [865, 236] on td "Don't own it anymore! You serviced my new 2025 Ford F150. Nearly ready for an o…" at bounding box center [924, 230] width 222 height 44
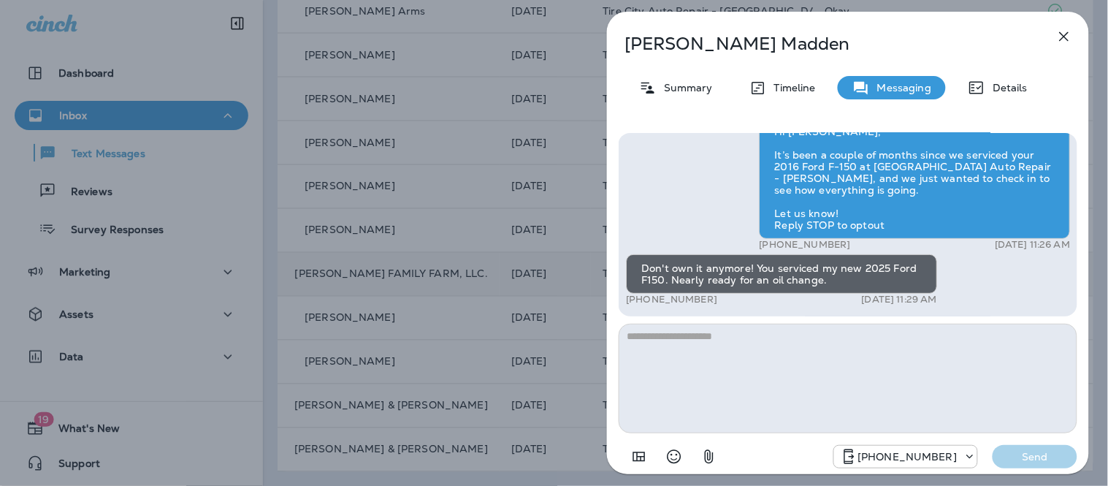
click at [769, 367] on textarea at bounding box center [848, 379] width 459 height 110
type textarea "**********"
click at [1021, 454] on p "Send" at bounding box center [1034, 456] width 61 height 13
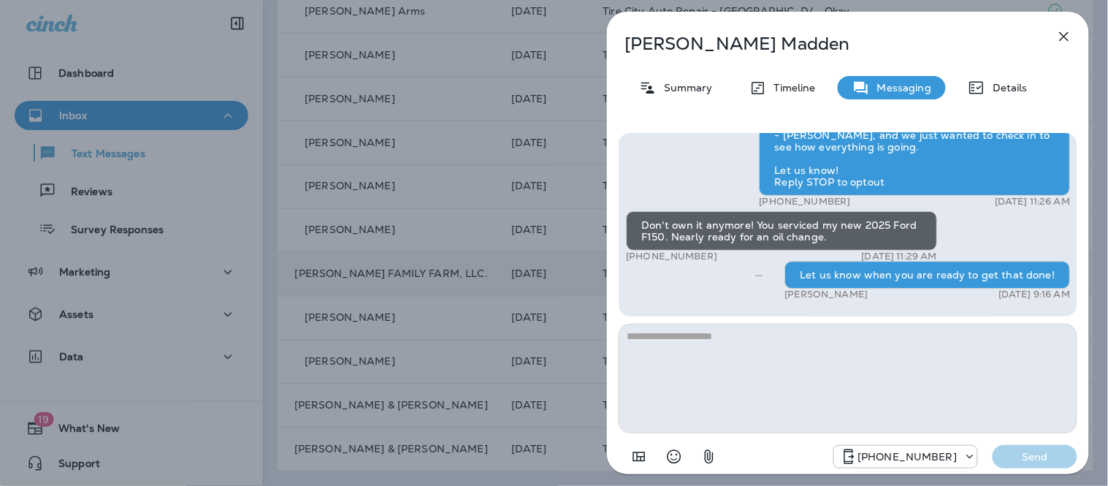
click at [1061, 34] on icon "button" at bounding box center [1065, 37] width 18 height 18
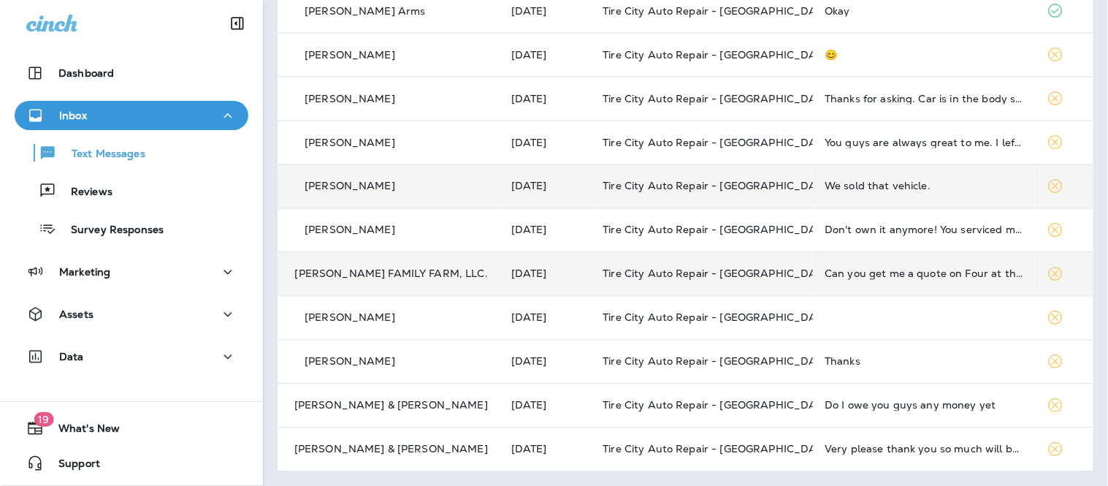
click at [903, 188] on div "We sold that vehicle." at bounding box center [924, 186] width 199 height 12
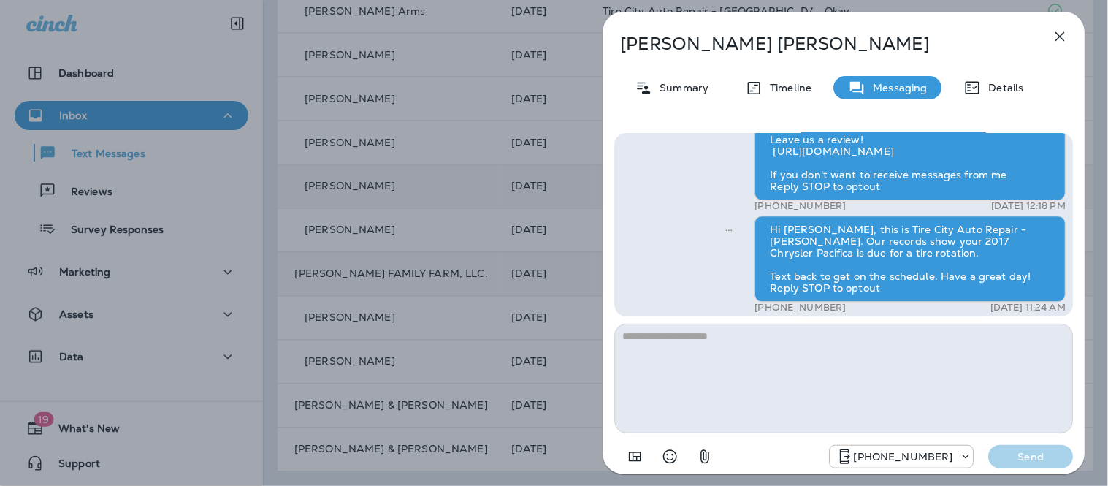
click at [748, 377] on textarea at bounding box center [844, 379] width 459 height 110
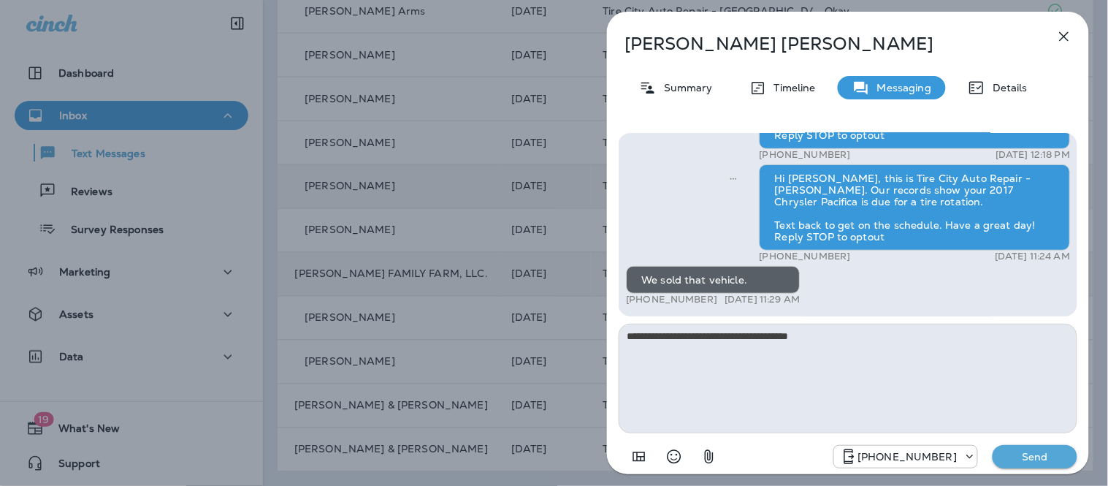
type textarea "**********"
click at [1050, 466] on button "Send" at bounding box center [1035, 456] width 85 height 23
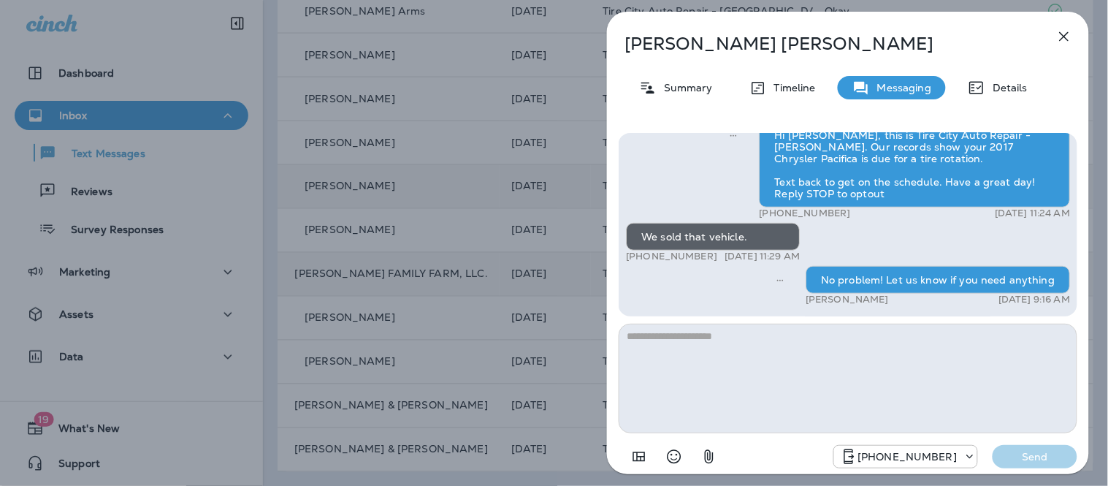
click at [1070, 35] on icon "button" at bounding box center [1065, 37] width 18 height 18
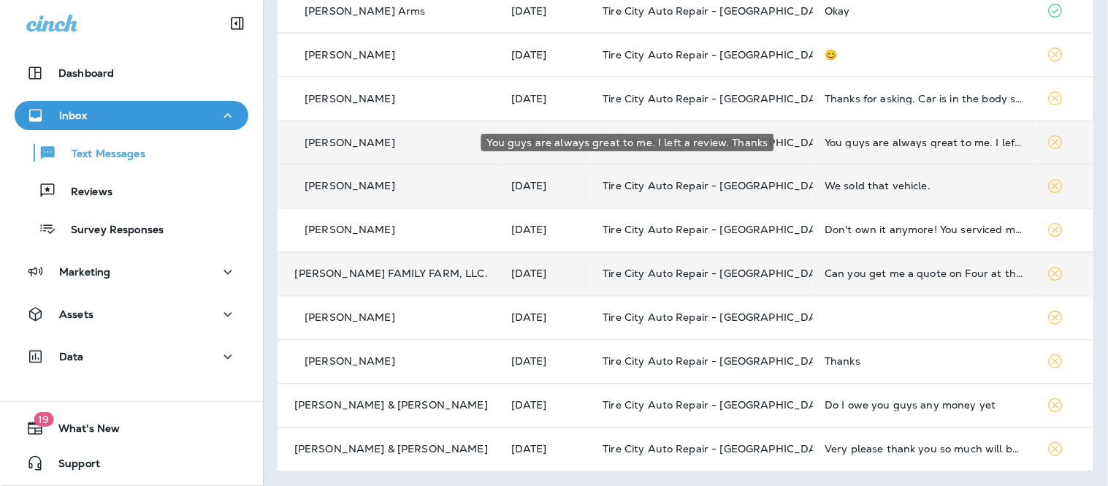
click at [920, 140] on div "You guys are always great to me. I left a review. Thanks" at bounding box center [924, 143] width 199 height 12
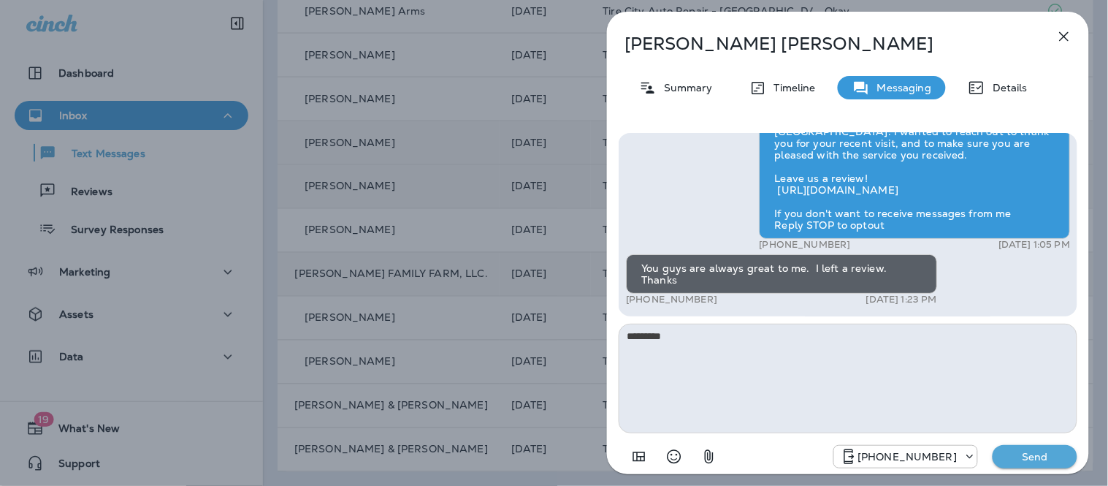
type textarea "*********"
click at [1031, 461] on p "Send" at bounding box center [1034, 456] width 61 height 13
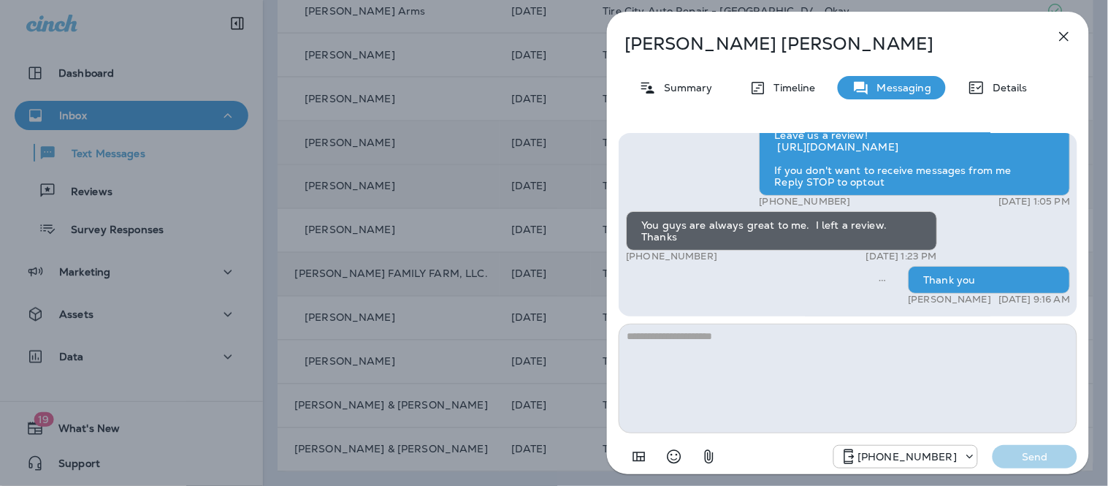
click at [1071, 31] on icon "button" at bounding box center [1065, 37] width 18 height 18
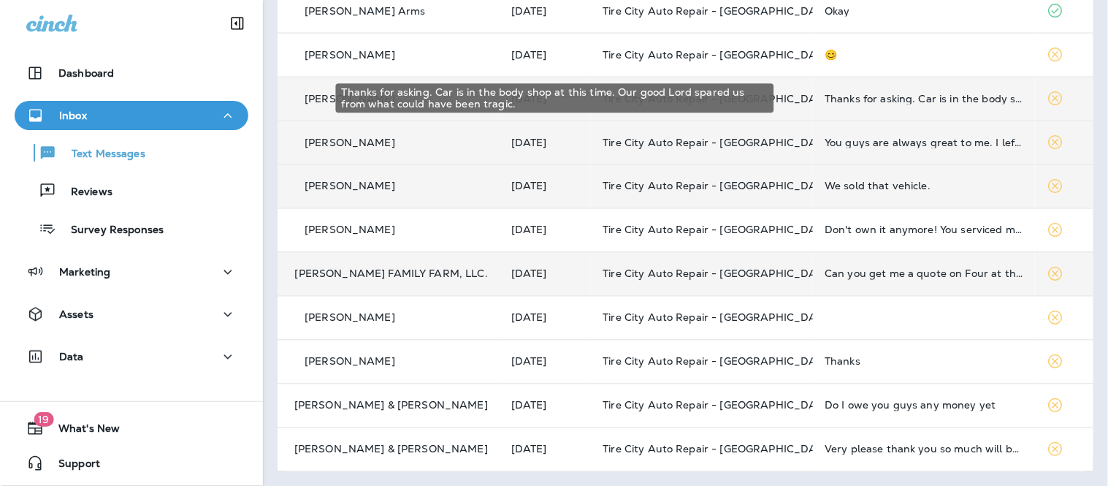
click at [923, 99] on div "Thanks for asking. Car is in the body shop at this time. Our good Lord spared u…" at bounding box center [924, 99] width 199 height 12
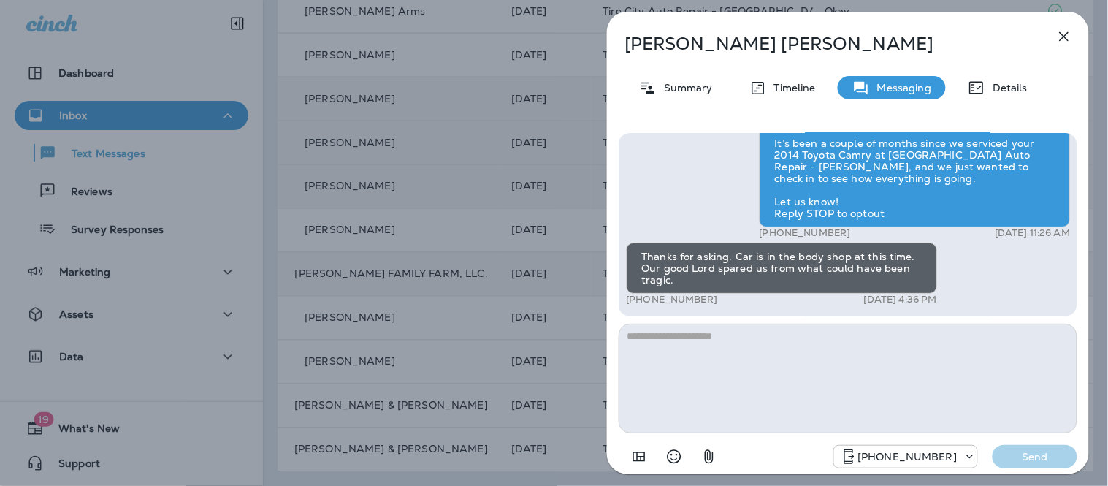
click at [736, 376] on textarea at bounding box center [848, 379] width 459 height 110
type textarea "**********"
click at [1026, 451] on p "Send" at bounding box center [1034, 456] width 61 height 13
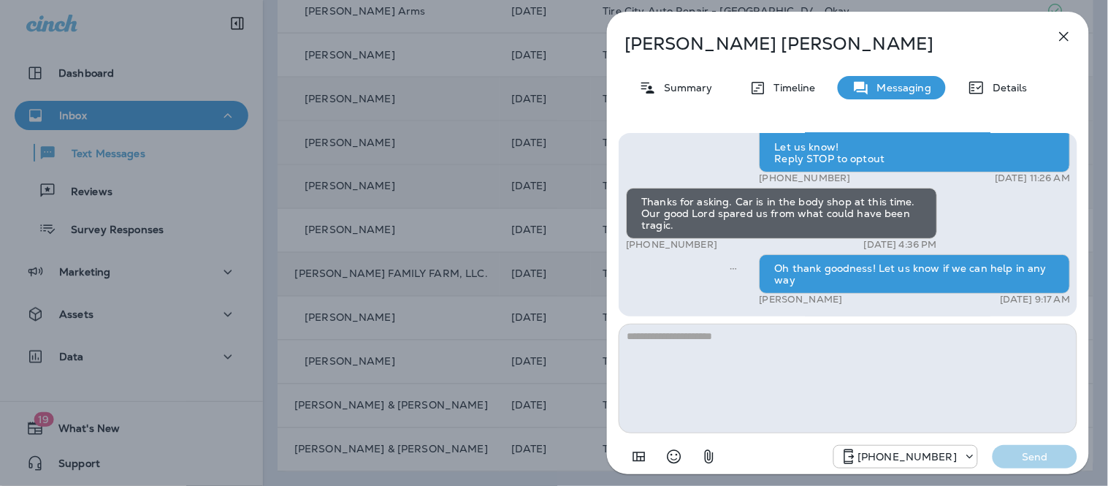
click at [1062, 47] on button "button" at bounding box center [1064, 36] width 29 height 29
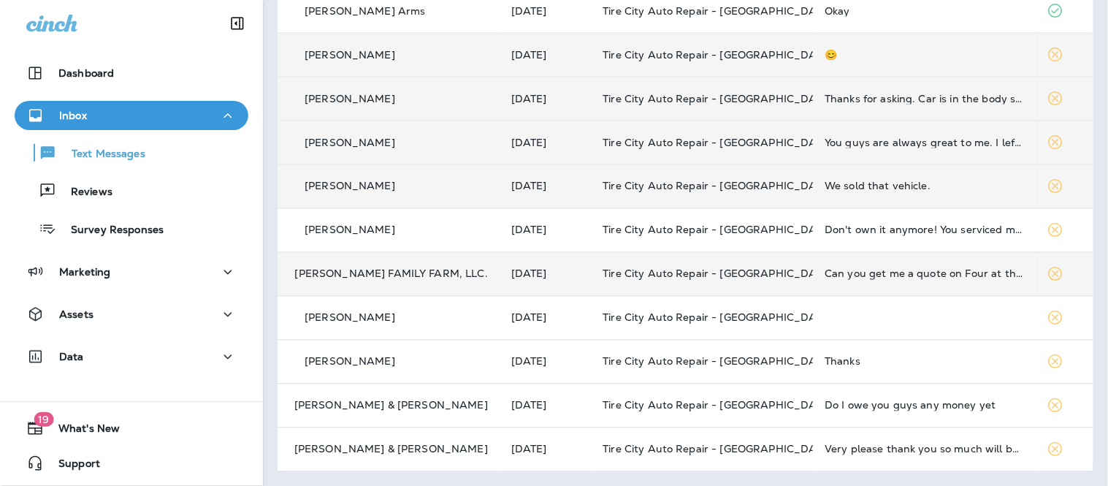
click at [925, 50] on div "😊" at bounding box center [924, 55] width 199 height 12
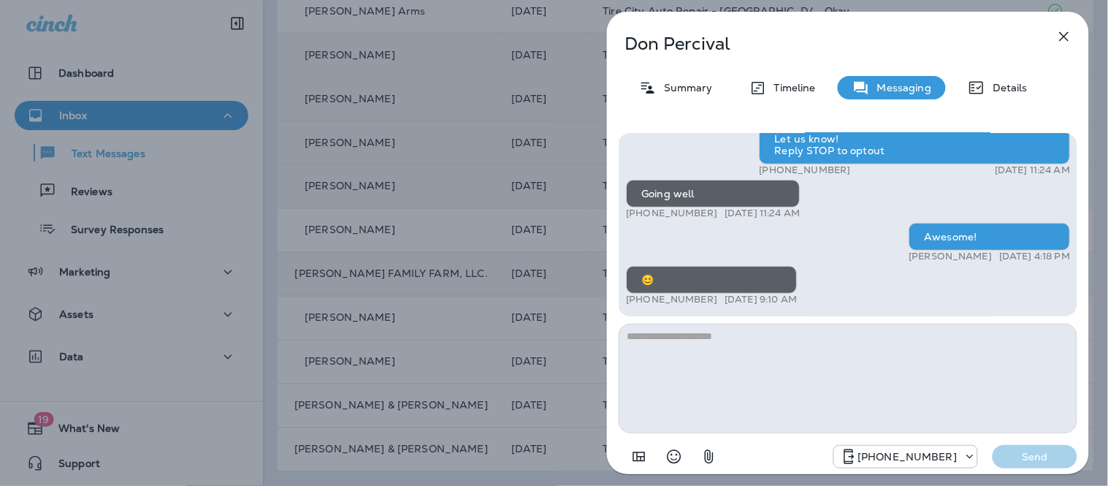
click at [1065, 40] on icon "button" at bounding box center [1065, 37] width 18 height 18
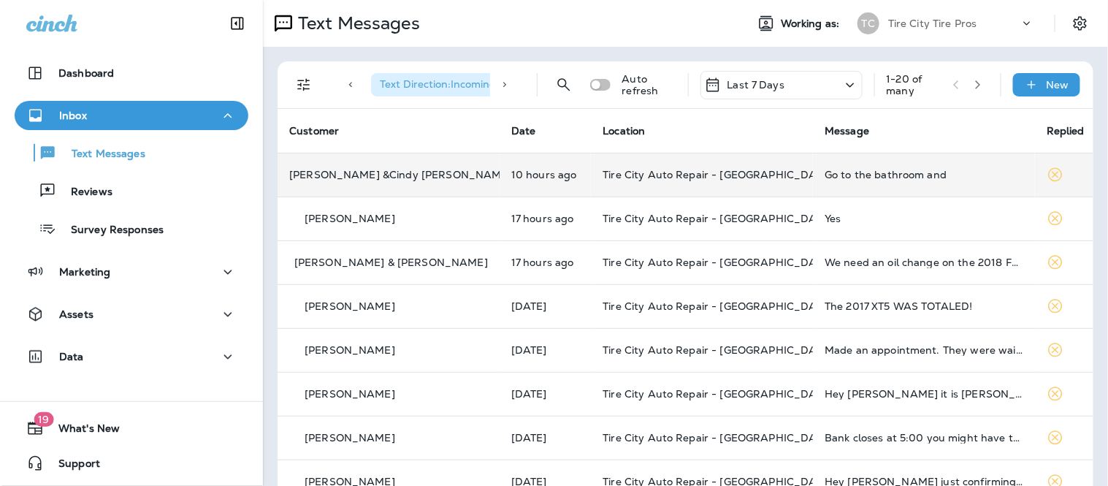
click at [847, 177] on div "Go to the bathroom and" at bounding box center [924, 175] width 199 height 12
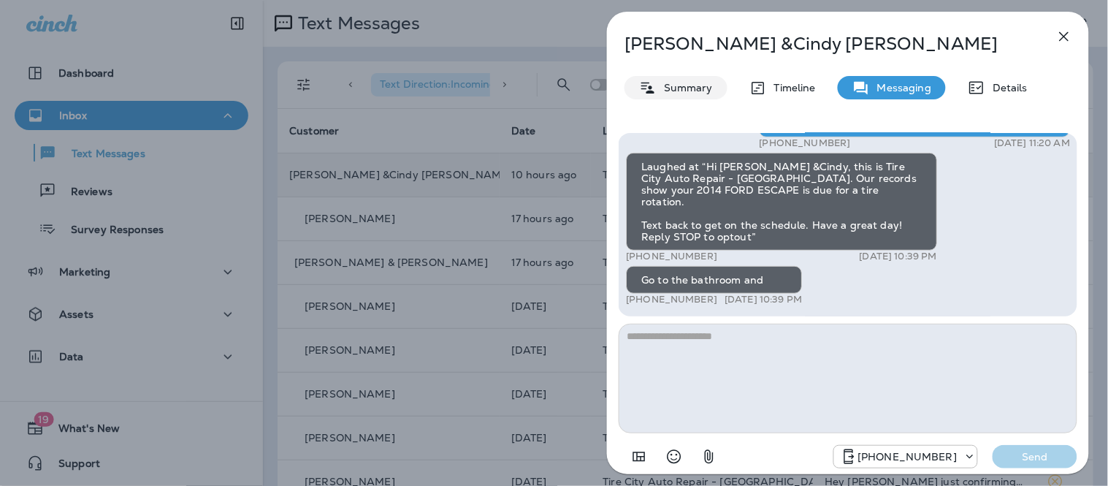
click at [663, 85] on p "Summary" at bounding box center [685, 88] width 56 height 12
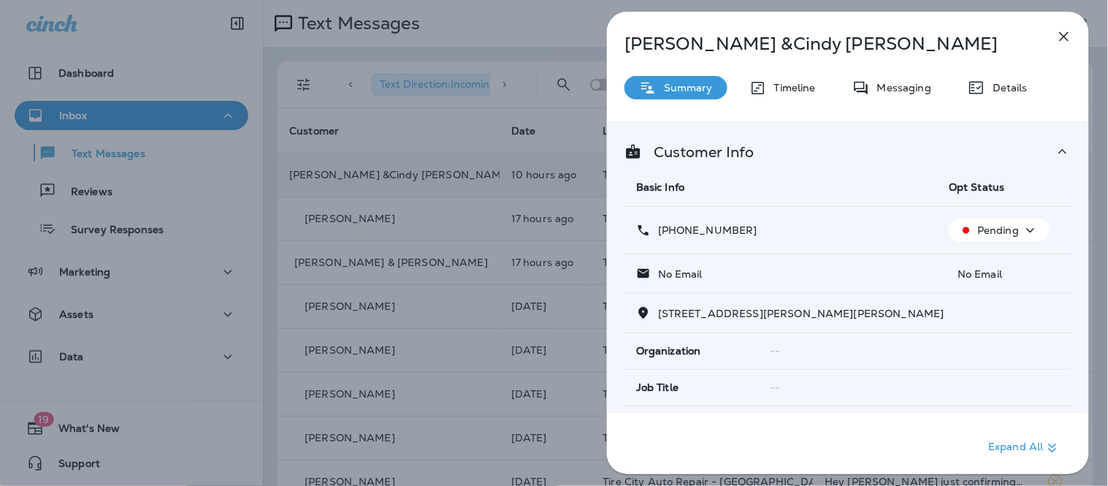
click at [1031, 228] on icon "button" at bounding box center [1031, 230] width 18 height 18
click at [980, 259] on p "Opt out" at bounding box center [990, 265] width 39 height 12
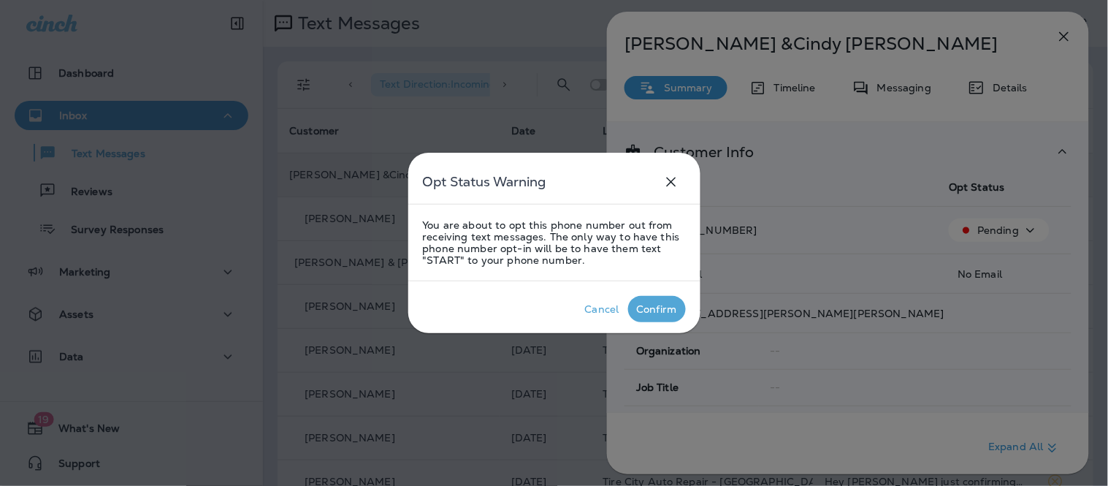
click at [641, 305] on div "Confirm" at bounding box center [657, 309] width 40 height 12
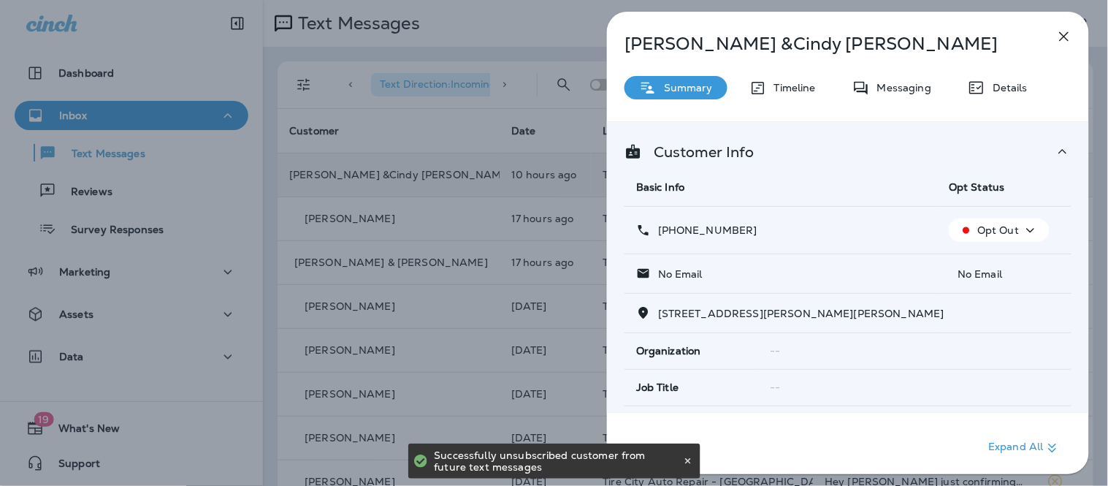
click at [1062, 35] on icon "button" at bounding box center [1065, 37] width 18 height 18
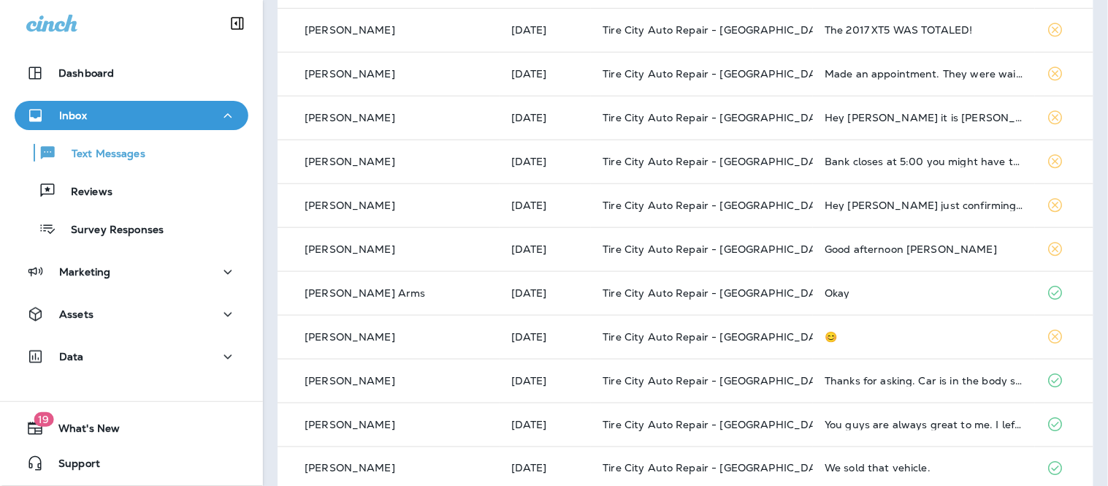
scroll to position [274, 0]
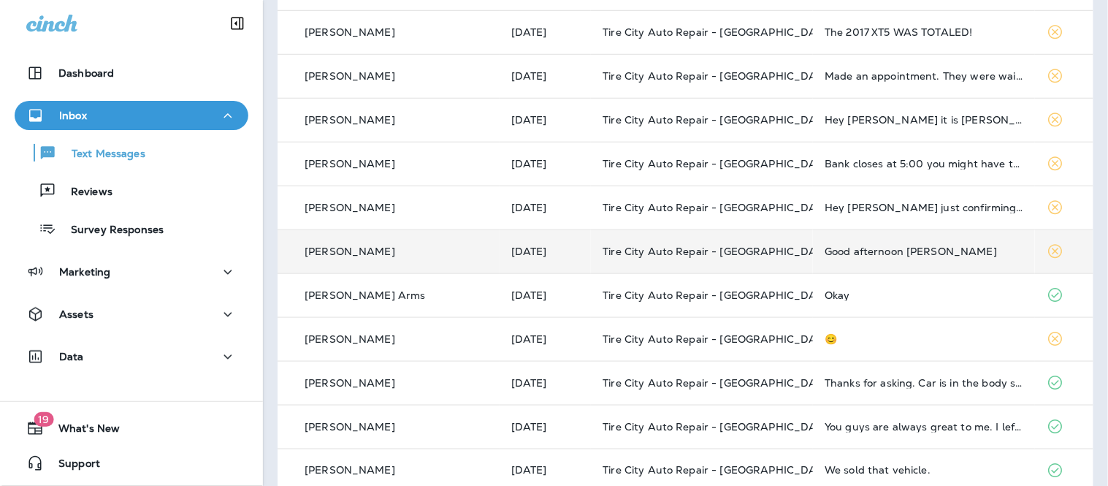
click at [918, 262] on td "Good afternoon [PERSON_NAME]" at bounding box center [924, 251] width 222 height 44
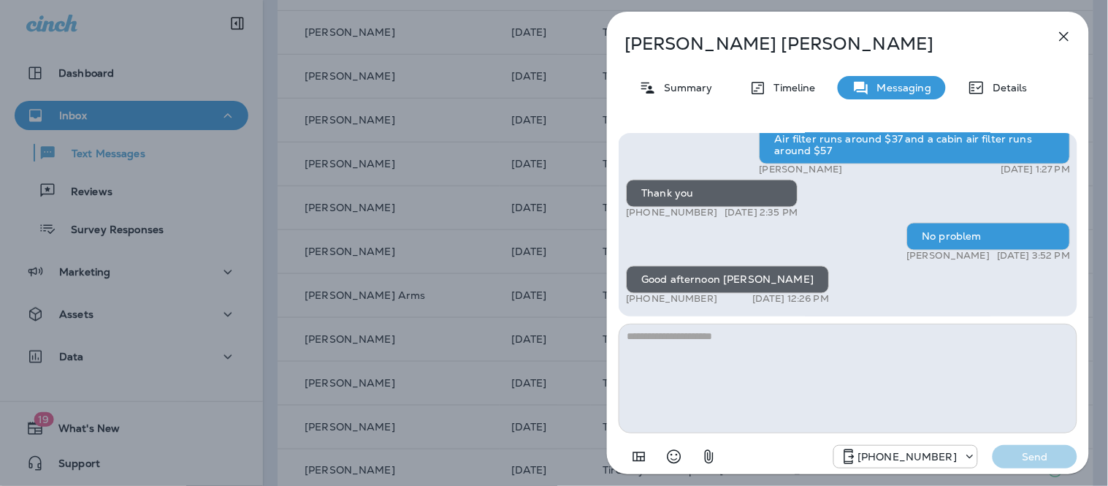
click at [1068, 30] on icon "button" at bounding box center [1065, 37] width 18 height 18
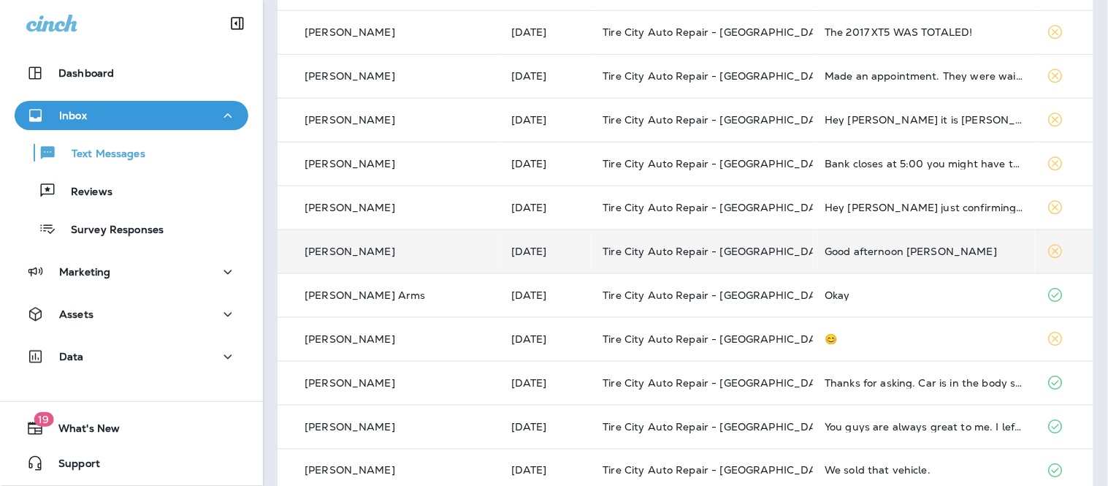
click at [882, 264] on td "Good afternoon [PERSON_NAME]" at bounding box center [924, 251] width 222 height 44
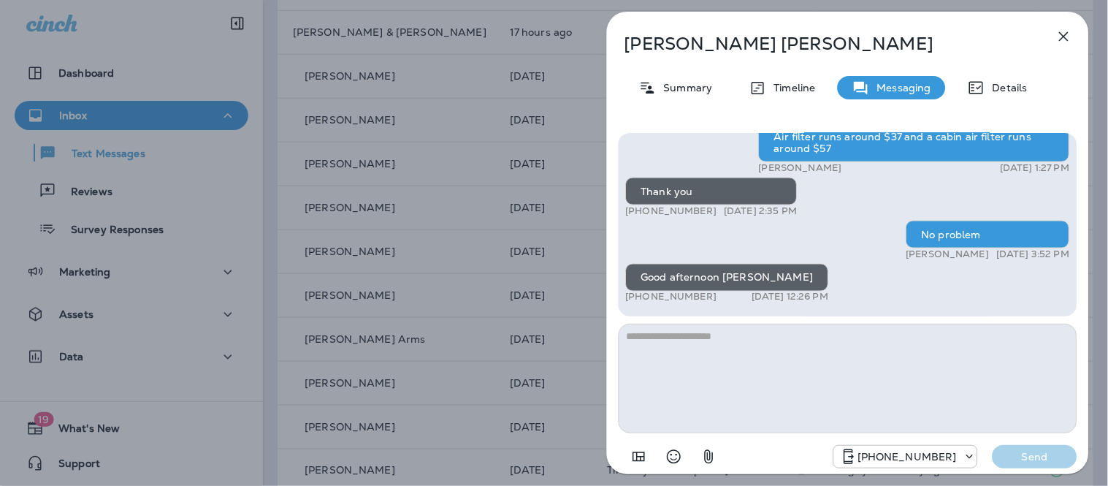
click at [745, 386] on textarea at bounding box center [848, 379] width 459 height 110
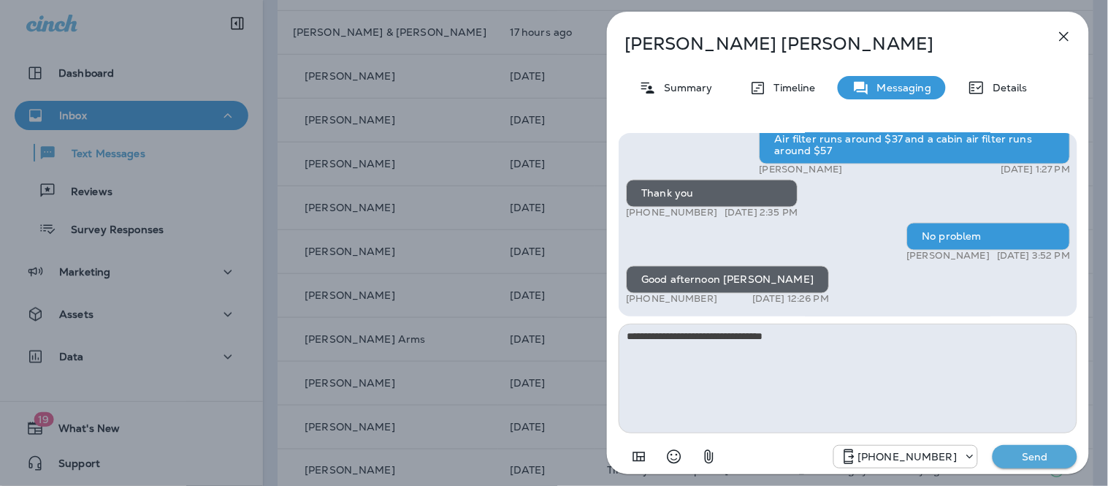
type textarea "**********"
click at [1048, 465] on button "Send" at bounding box center [1035, 456] width 85 height 23
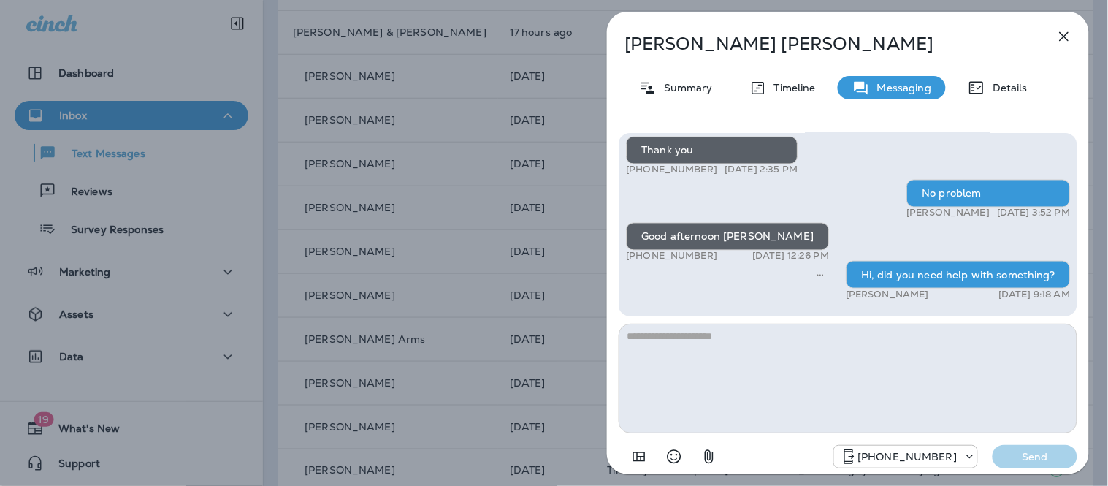
click at [1067, 44] on icon "button" at bounding box center [1065, 37] width 18 height 18
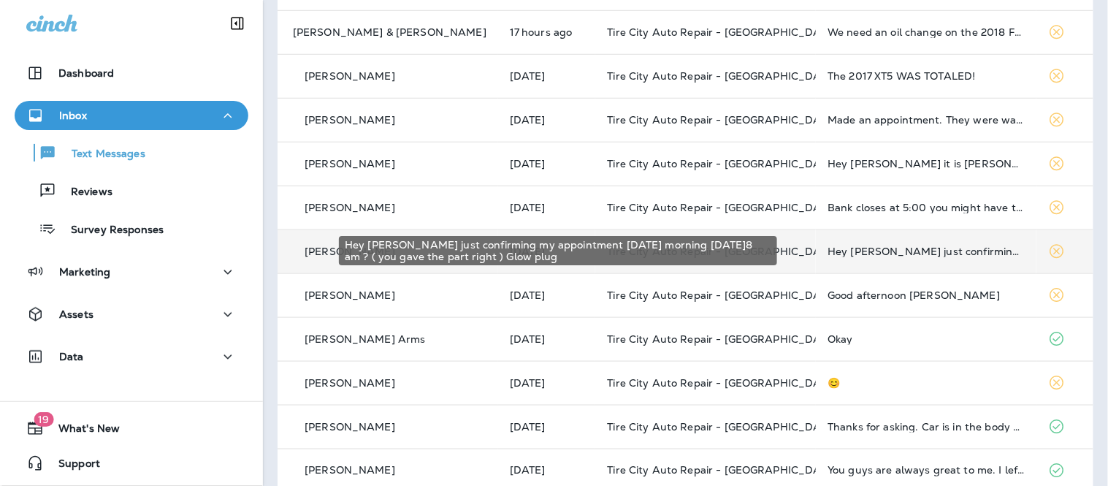
click at [904, 249] on div "Hey [PERSON_NAME] just confirming my appointment [DATE] morning [DATE]8 am ? ( …" at bounding box center [926, 251] width 197 height 12
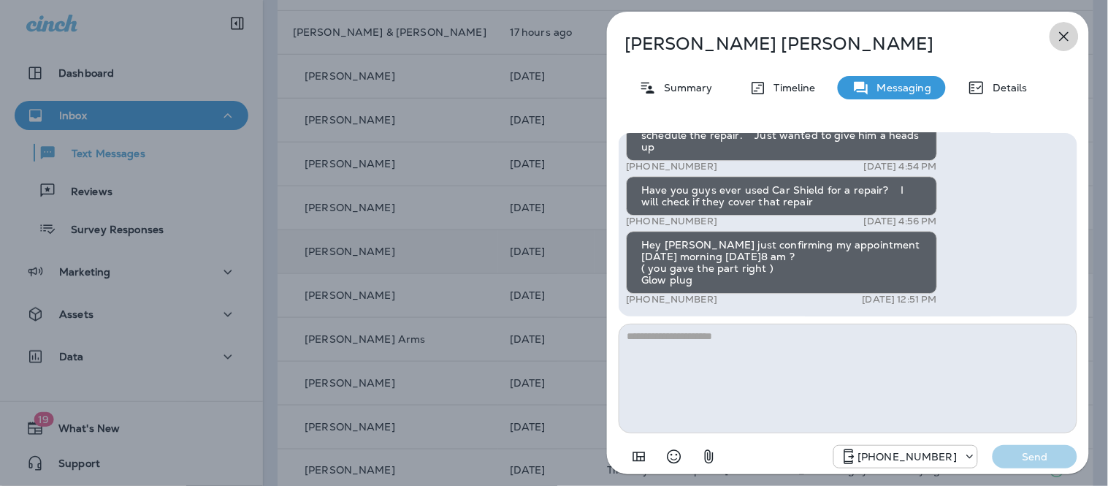
click at [1061, 33] on icon "button" at bounding box center [1064, 36] width 9 height 9
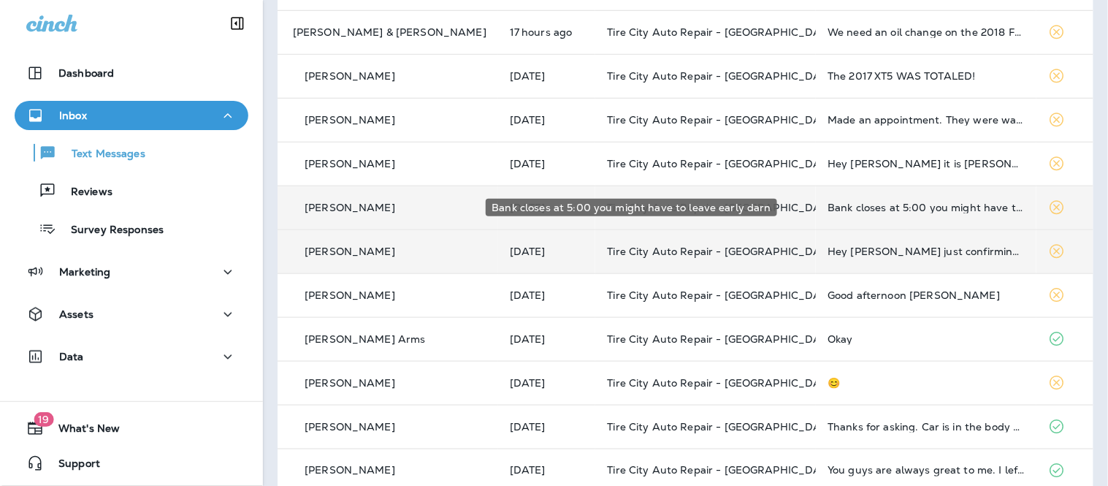
click at [903, 210] on div "Bank closes at 5:00 you might have to leave early darn" at bounding box center [926, 208] width 197 height 12
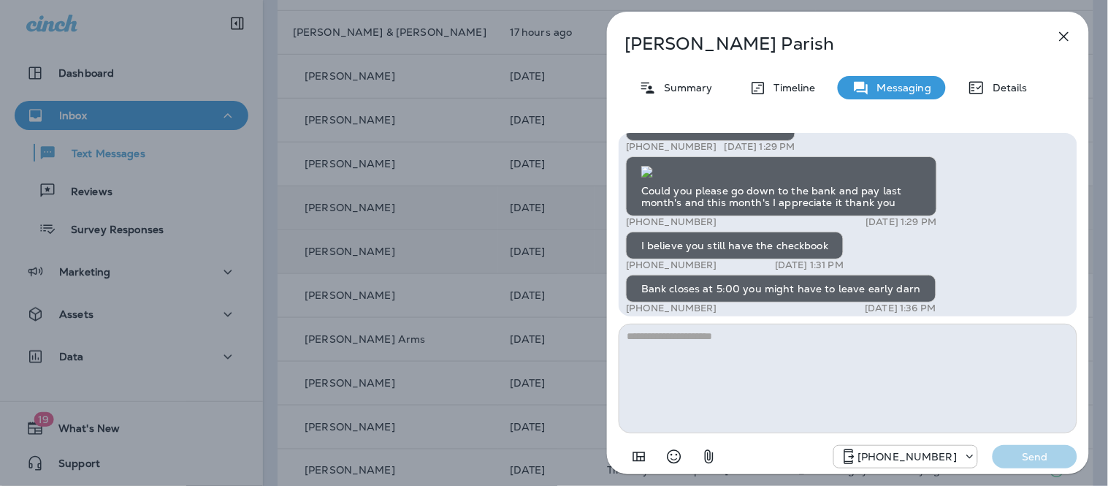
scroll to position [1, 0]
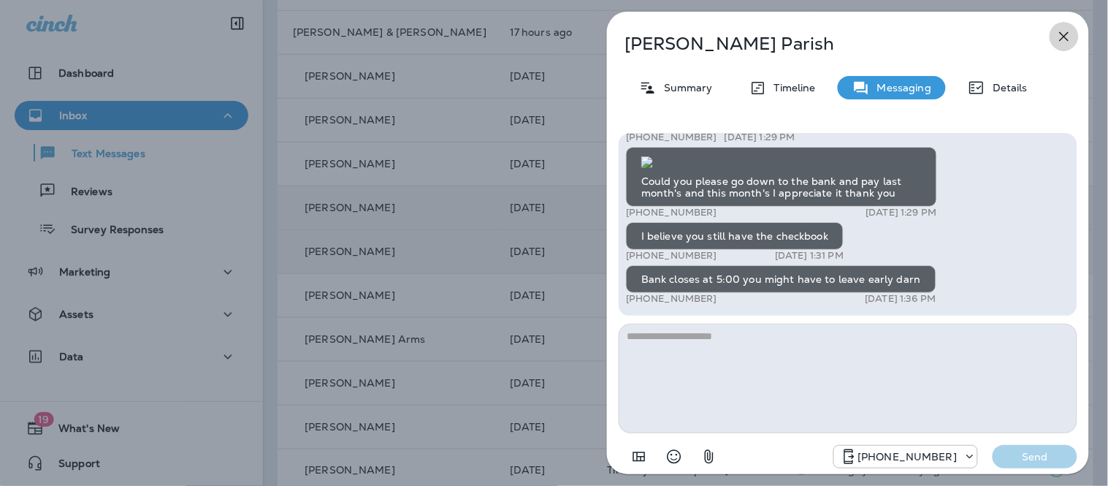
click at [1075, 26] on button "button" at bounding box center [1064, 36] width 29 height 29
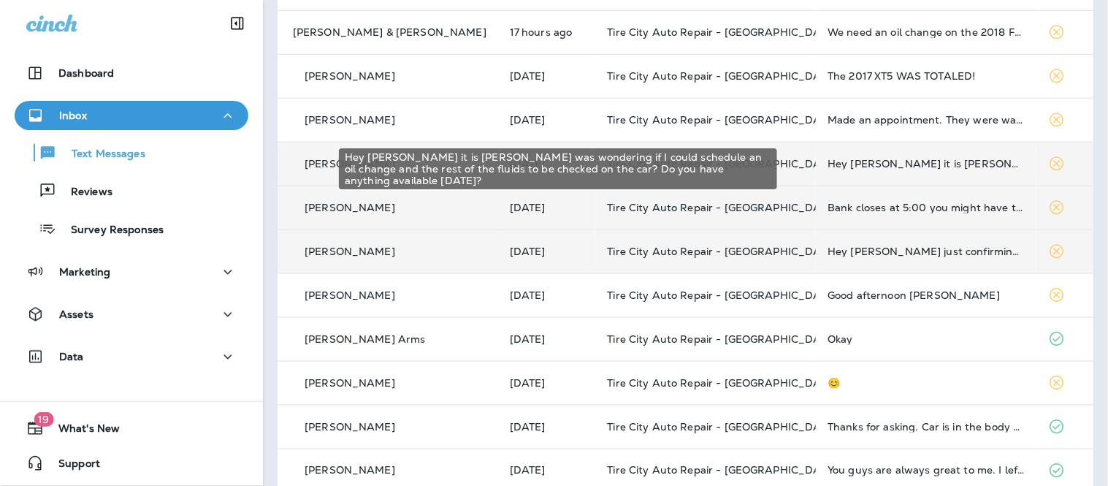
click at [943, 161] on div "Hey [PERSON_NAME] it is [PERSON_NAME] was wondering if I could schedule an oil …" at bounding box center [926, 164] width 197 height 12
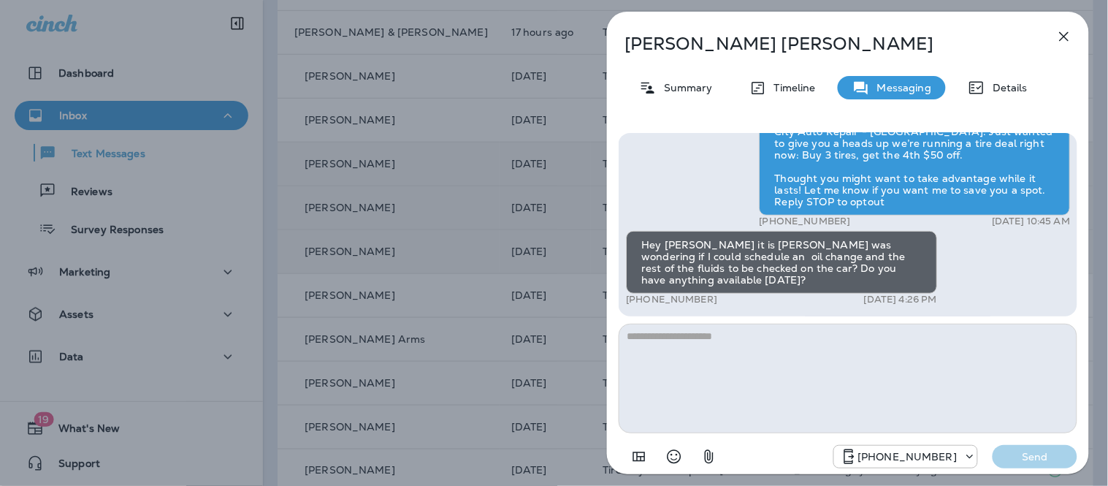
click at [798, 348] on textarea at bounding box center [848, 379] width 459 height 110
click at [698, 333] on textarea at bounding box center [848, 379] width 459 height 110
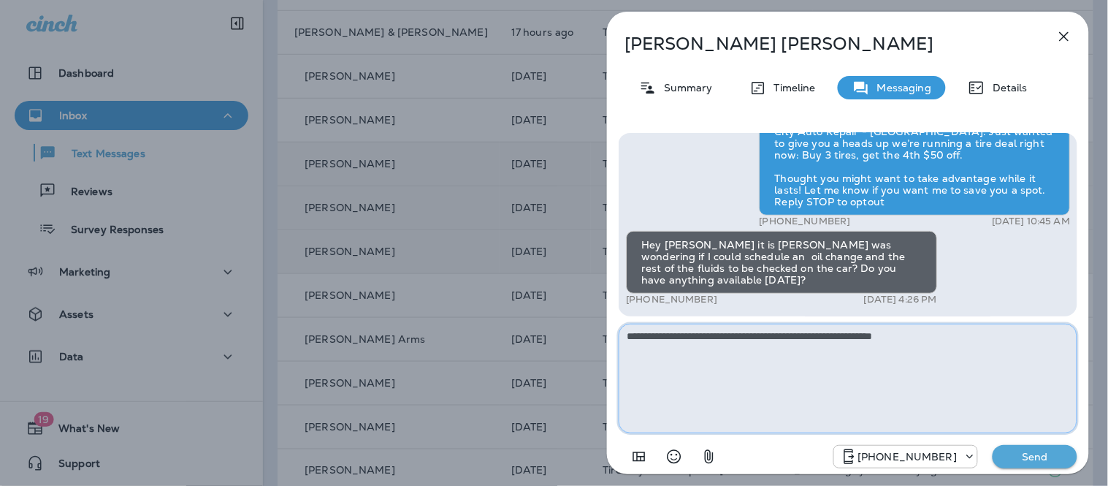
type textarea "**********"
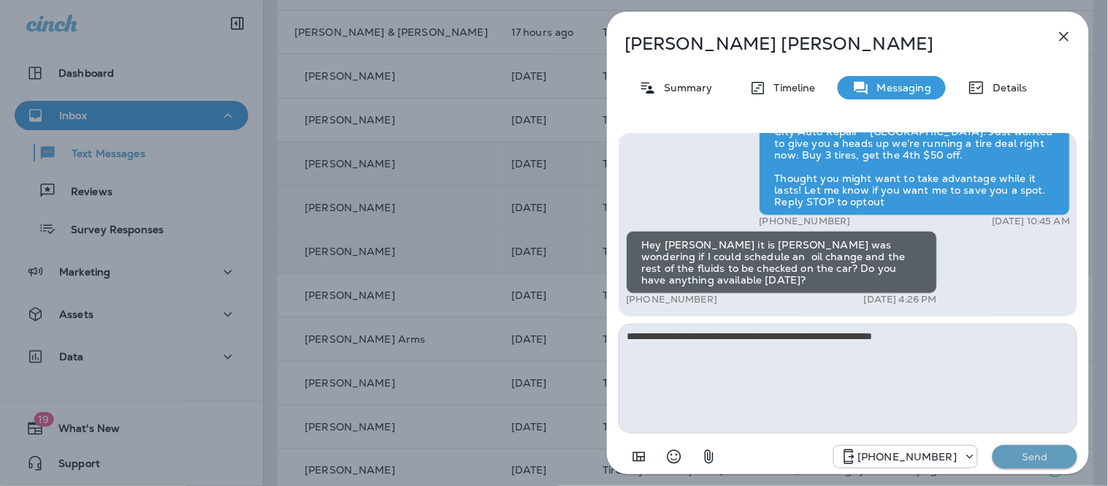
click at [1034, 462] on p "Send" at bounding box center [1034, 456] width 61 height 13
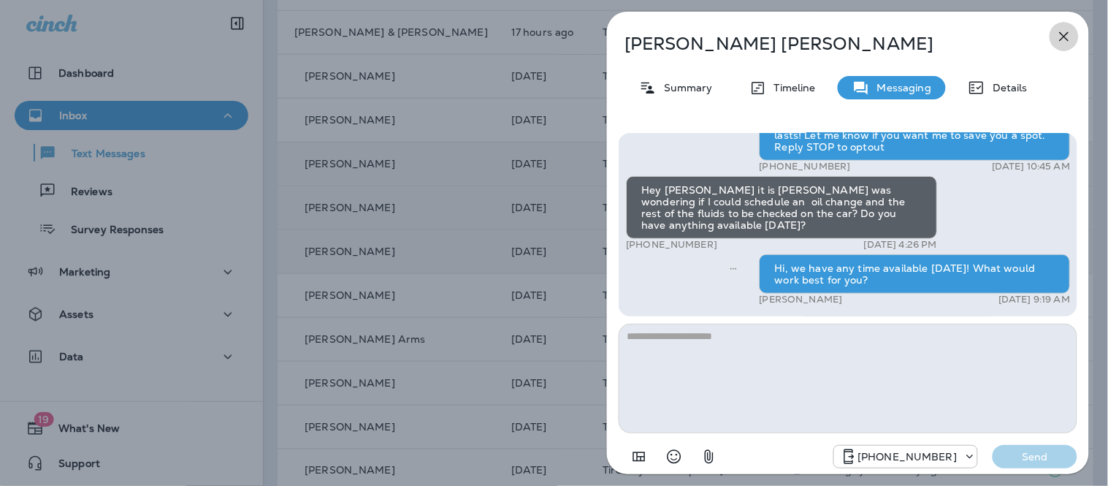
click at [1061, 39] on icon "button" at bounding box center [1065, 37] width 18 height 18
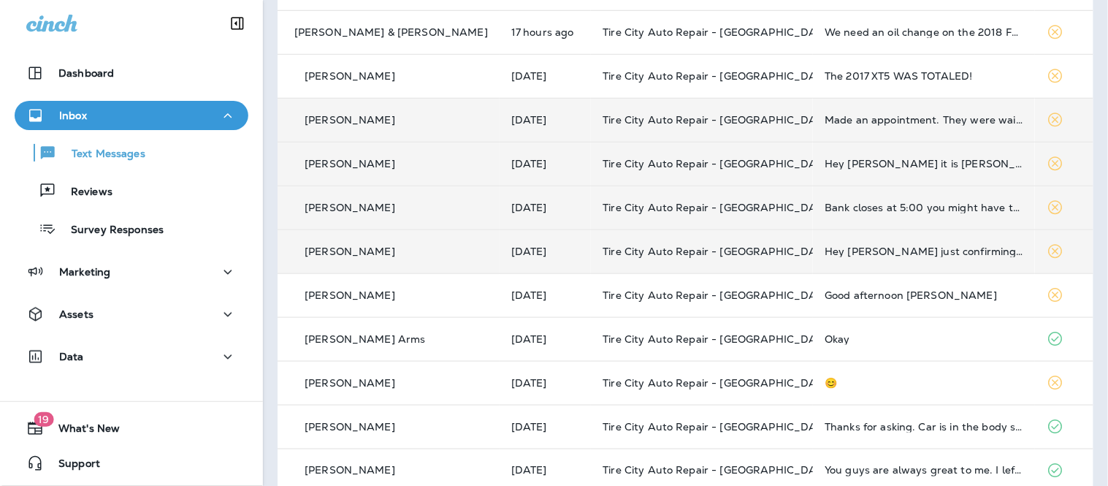
click at [851, 128] on td "Made an appointment. They were waiting for me. Got me right in and out again. T…" at bounding box center [924, 120] width 222 height 44
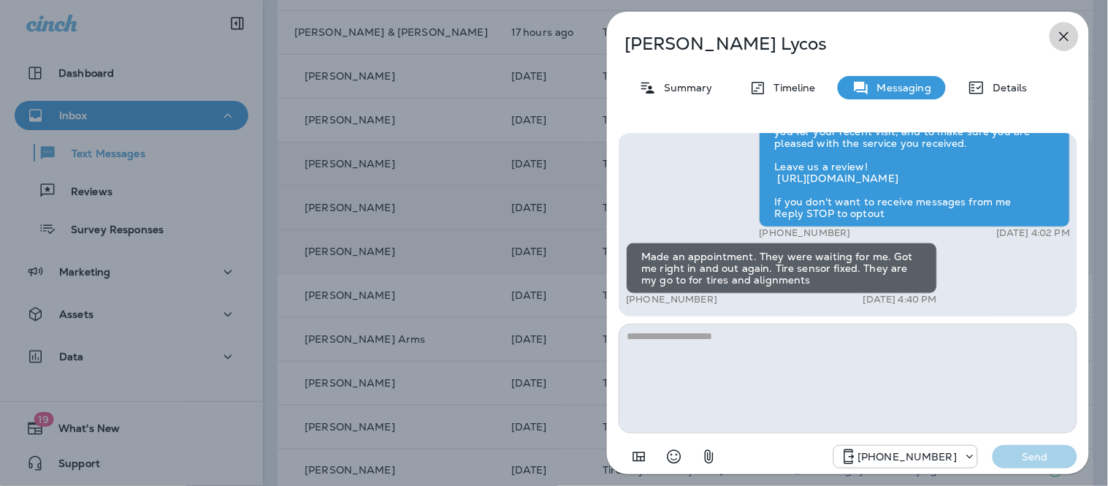
click at [1060, 42] on icon "button" at bounding box center [1065, 37] width 18 height 18
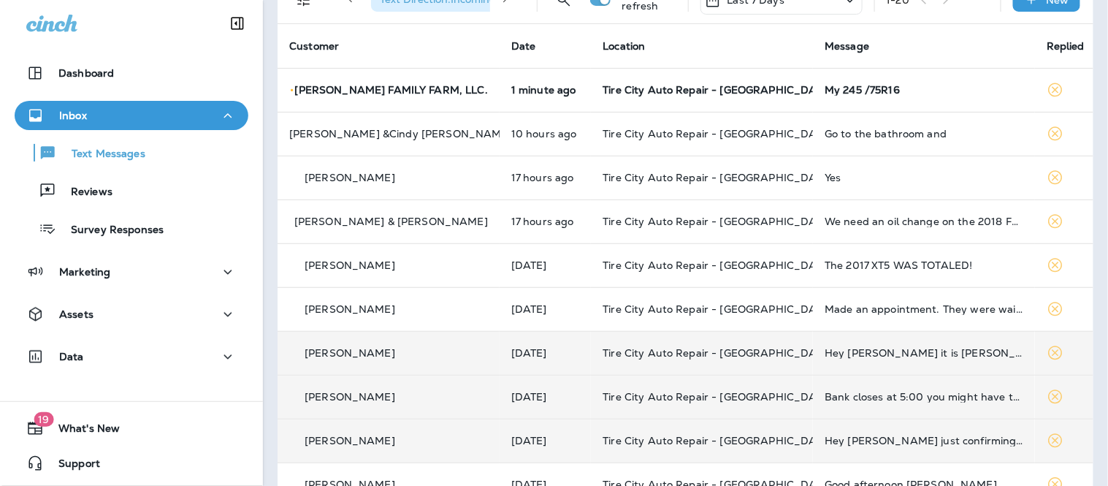
scroll to position [79, 0]
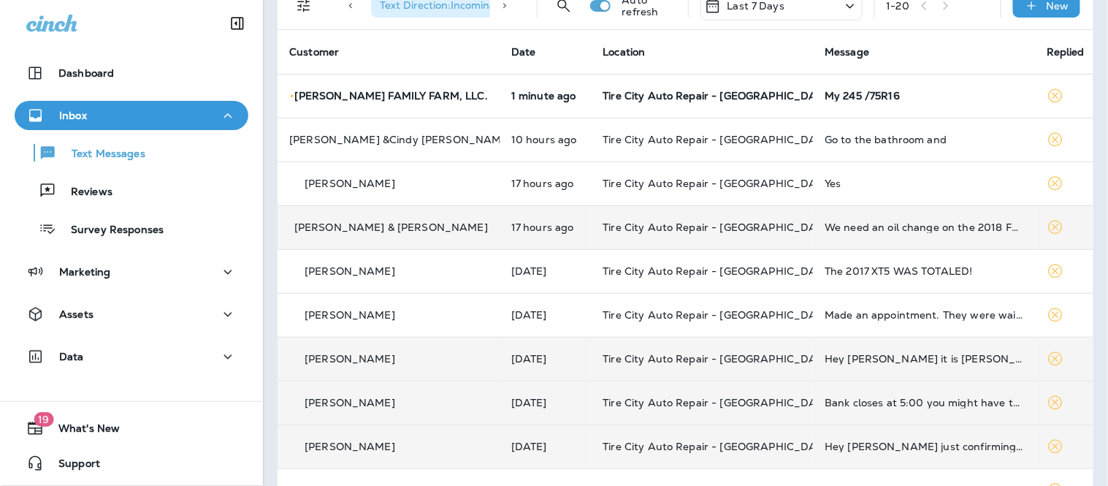
click at [915, 234] on td "We need an oil change on the 2018 Ford Focus, full synthetic We prefer the Fram…" at bounding box center [924, 227] width 222 height 44
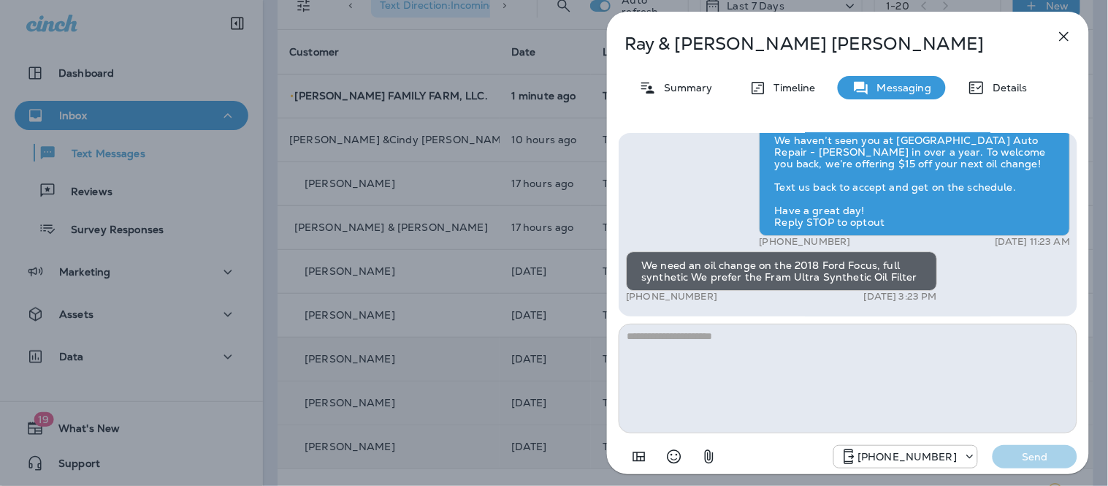
click at [844, 371] on textarea at bounding box center [848, 379] width 459 height 110
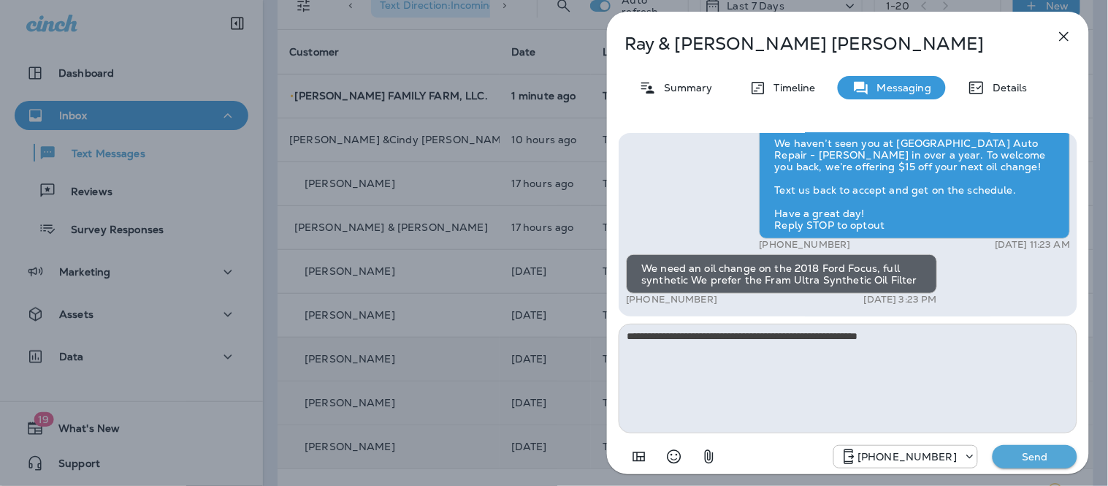
click at [825, 340] on textarea "**********" at bounding box center [848, 379] width 459 height 110
type textarea "**********"
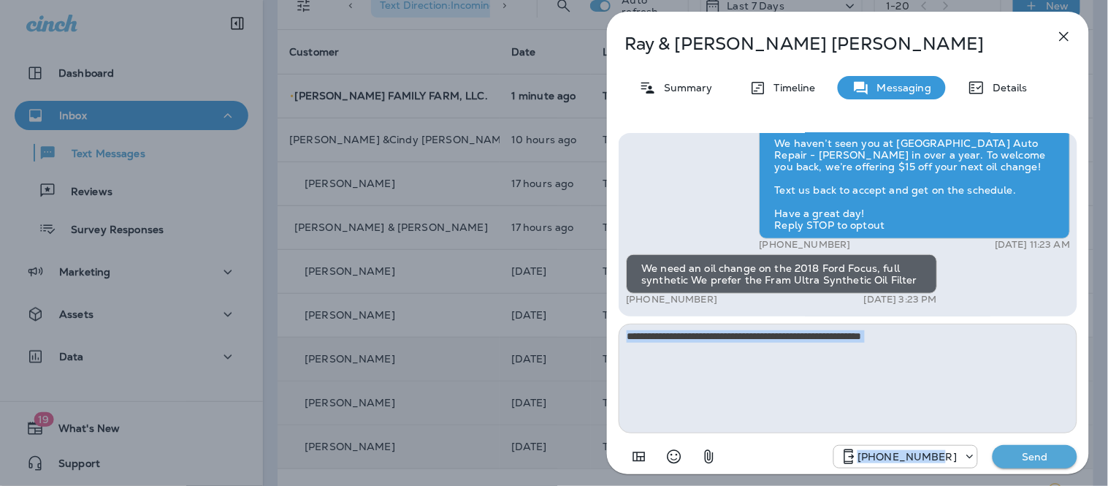
drag, startPoint x: 1065, startPoint y: 476, endPoint x: 1039, endPoint y: 425, distance: 56.9
click at [1039, 425] on div "Hey [PERSON_NAME] & [PERSON_NAME], this is [PERSON_NAME] from Tire City Tire Pr…" at bounding box center [848, 302] width 482 height 362
click at [1028, 463] on p "Send" at bounding box center [1034, 456] width 61 height 13
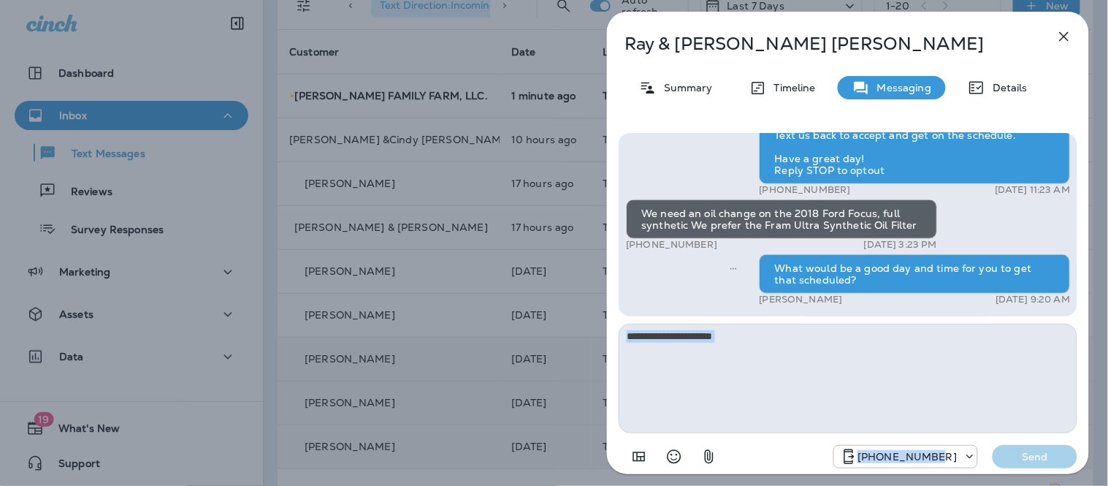
click at [1061, 42] on icon "button" at bounding box center [1065, 37] width 18 height 18
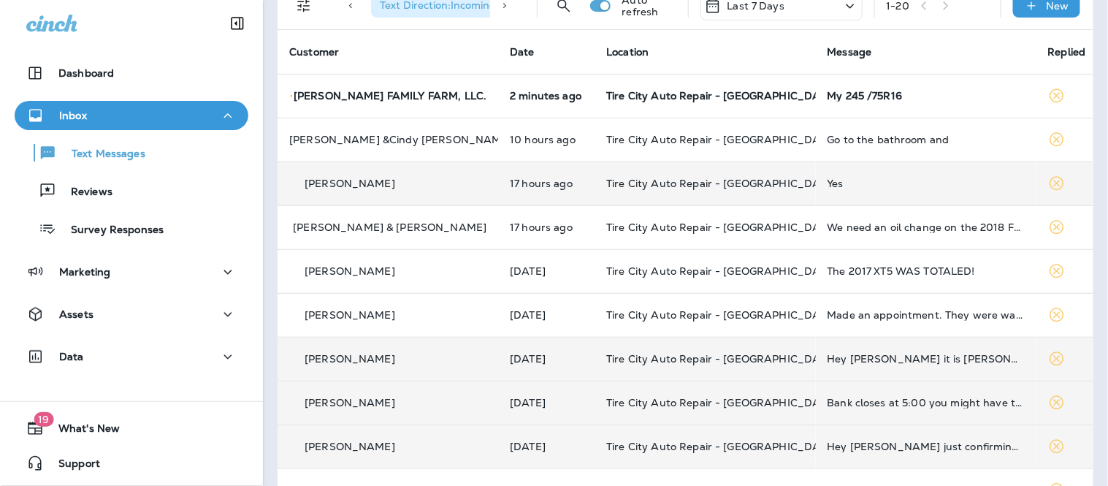
click at [858, 192] on td "Yes" at bounding box center [926, 183] width 221 height 44
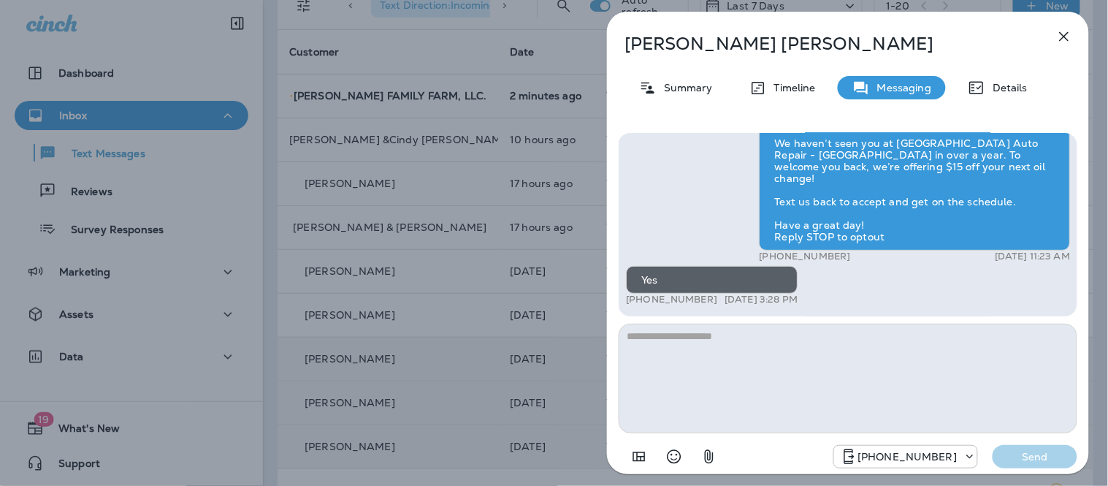
click at [769, 365] on textarea at bounding box center [848, 379] width 459 height 110
type textarea "**********"
click at [1041, 451] on p "Send" at bounding box center [1034, 456] width 61 height 13
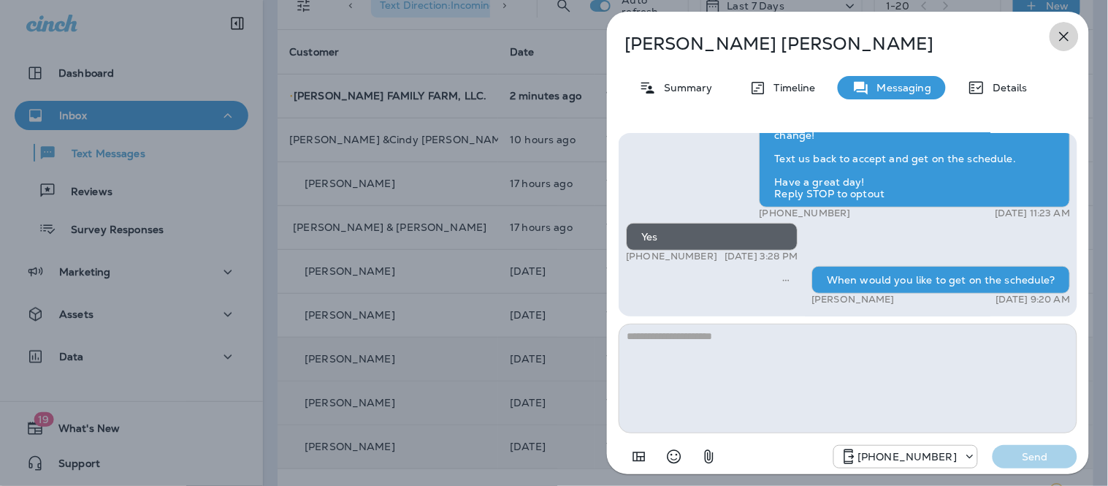
click at [1057, 38] on icon "button" at bounding box center [1065, 37] width 18 height 18
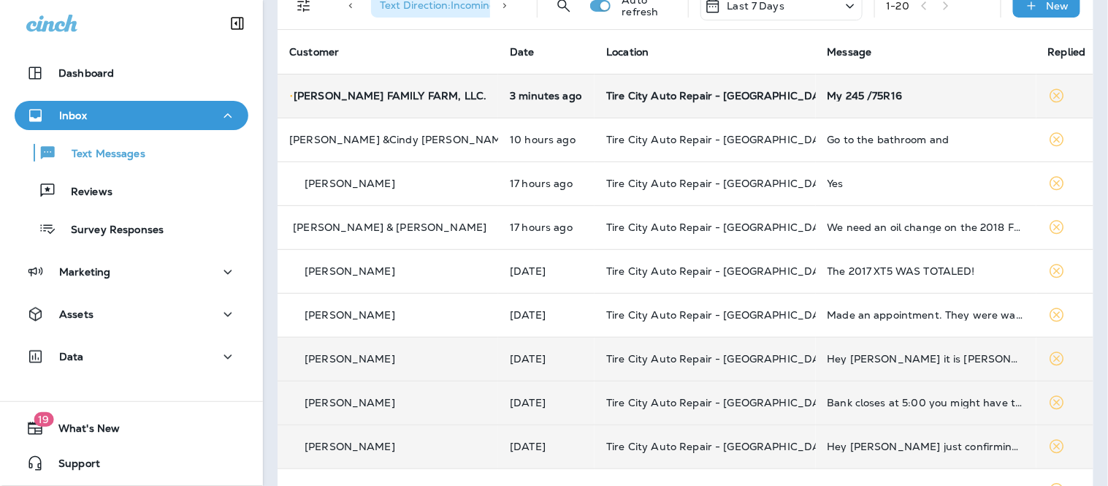
click at [816, 110] on td "My 245 /75R16" at bounding box center [926, 96] width 221 height 44
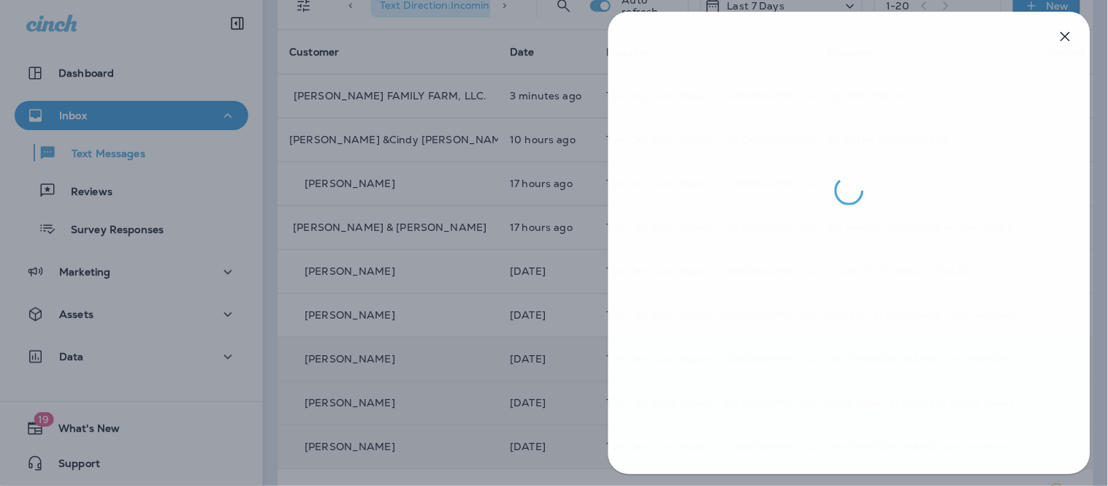
click at [516, 104] on div at bounding box center [555, 243] width 1108 height 486
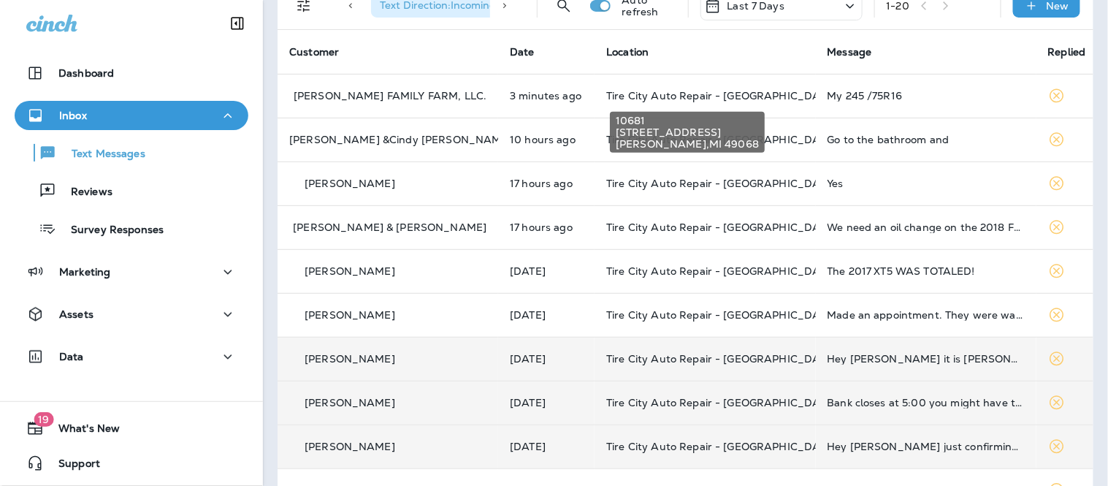
click at [707, 103] on div "[GEOGRAPHIC_DATA][STREET_ADDRESS][PERSON_NAME]" at bounding box center [688, 128] width 158 height 53
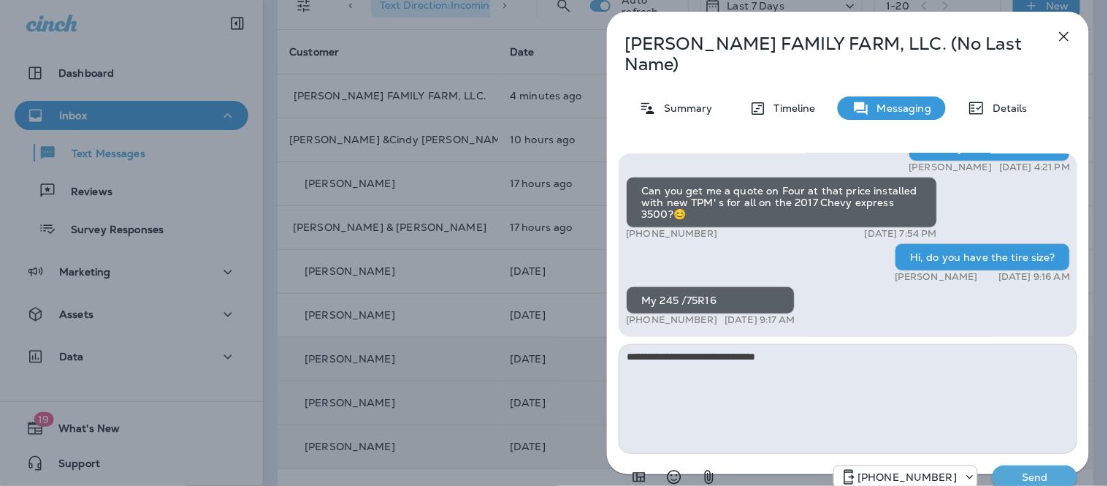
type textarea "**********"
click at [1034, 470] on p "Send" at bounding box center [1034, 476] width 61 height 13
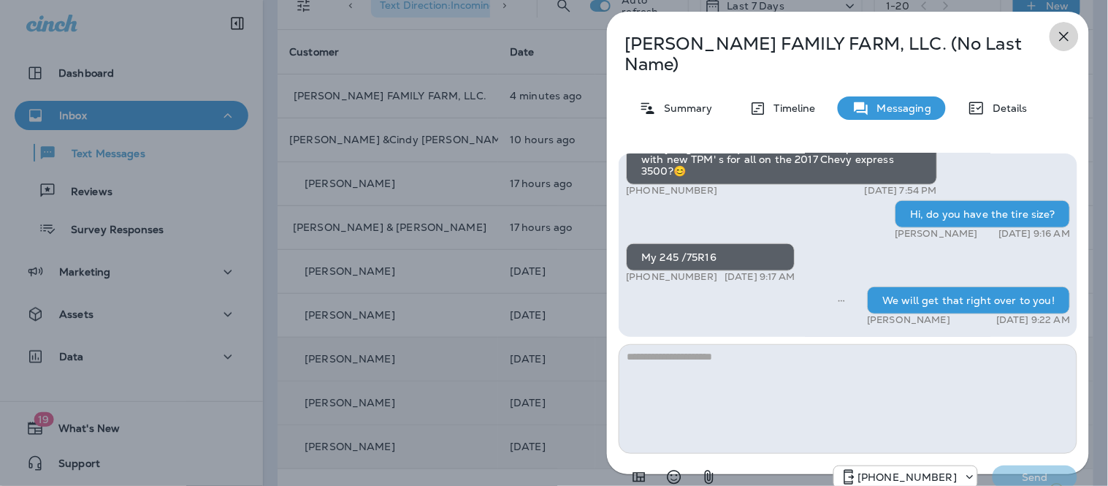
click at [1069, 34] on icon "button" at bounding box center [1065, 37] width 18 height 18
